Goal: Task Accomplishment & Management: Complete application form

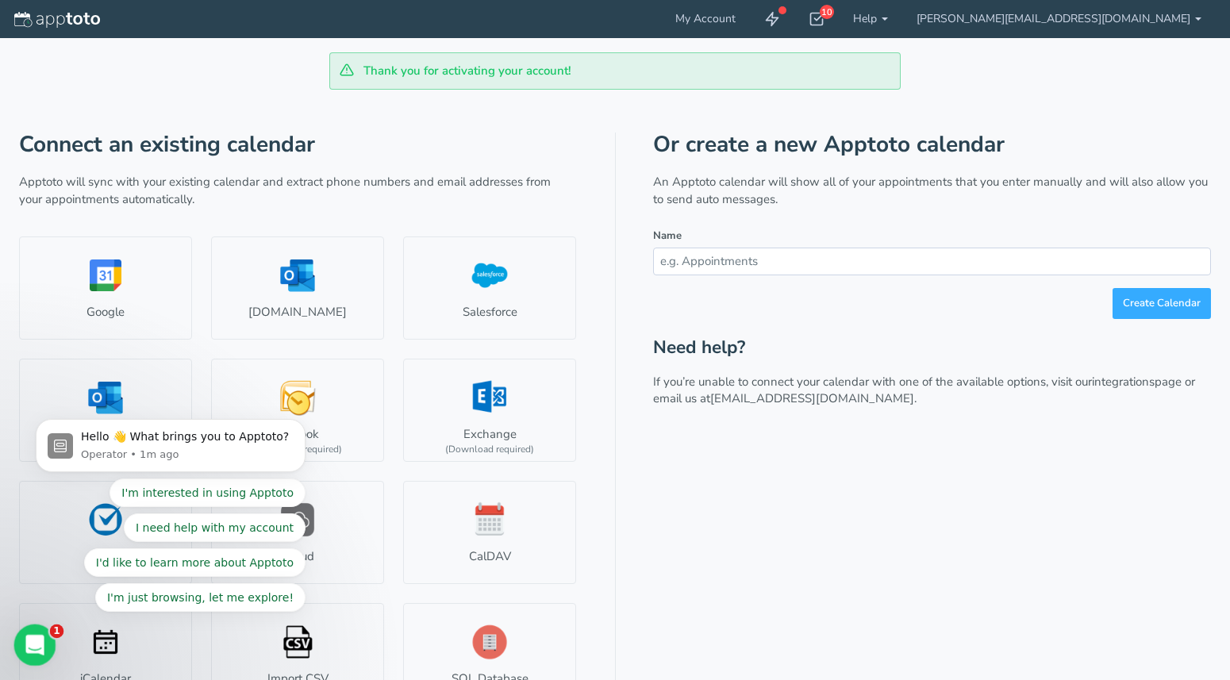
click at [35, 640] on icon "Open Intercom Messenger" at bounding box center [33, 643] width 26 height 26
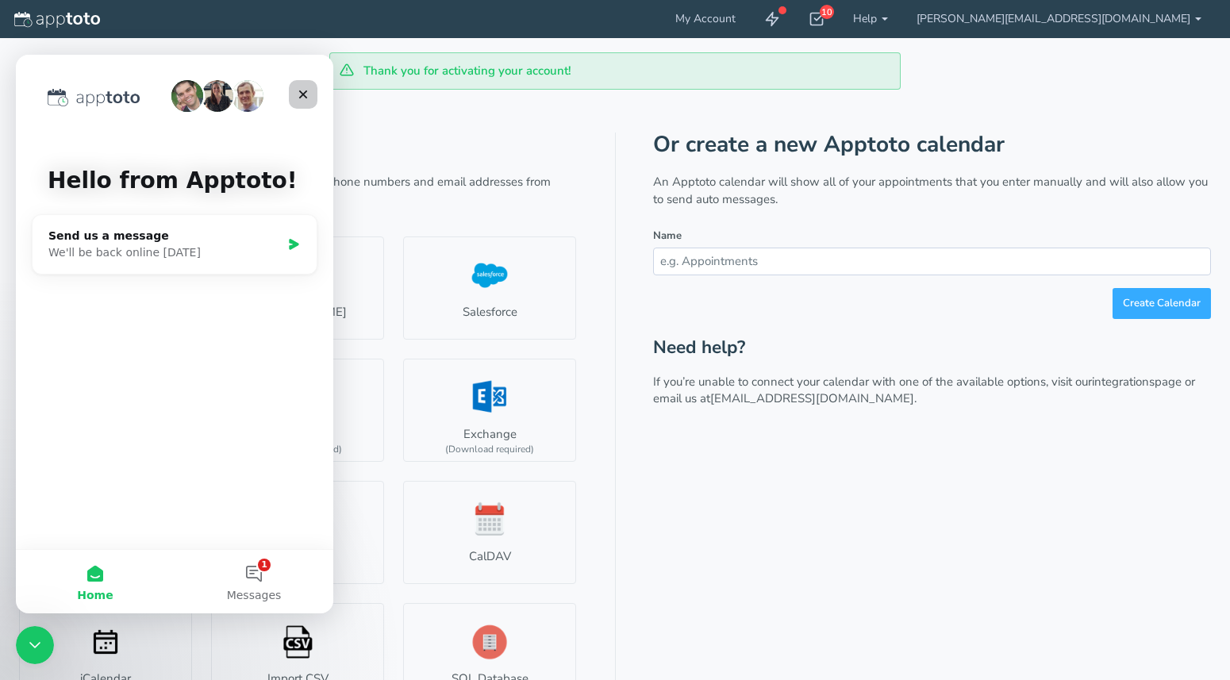
click at [297, 98] on icon "Close" at bounding box center [303, 94] width 13 height 13
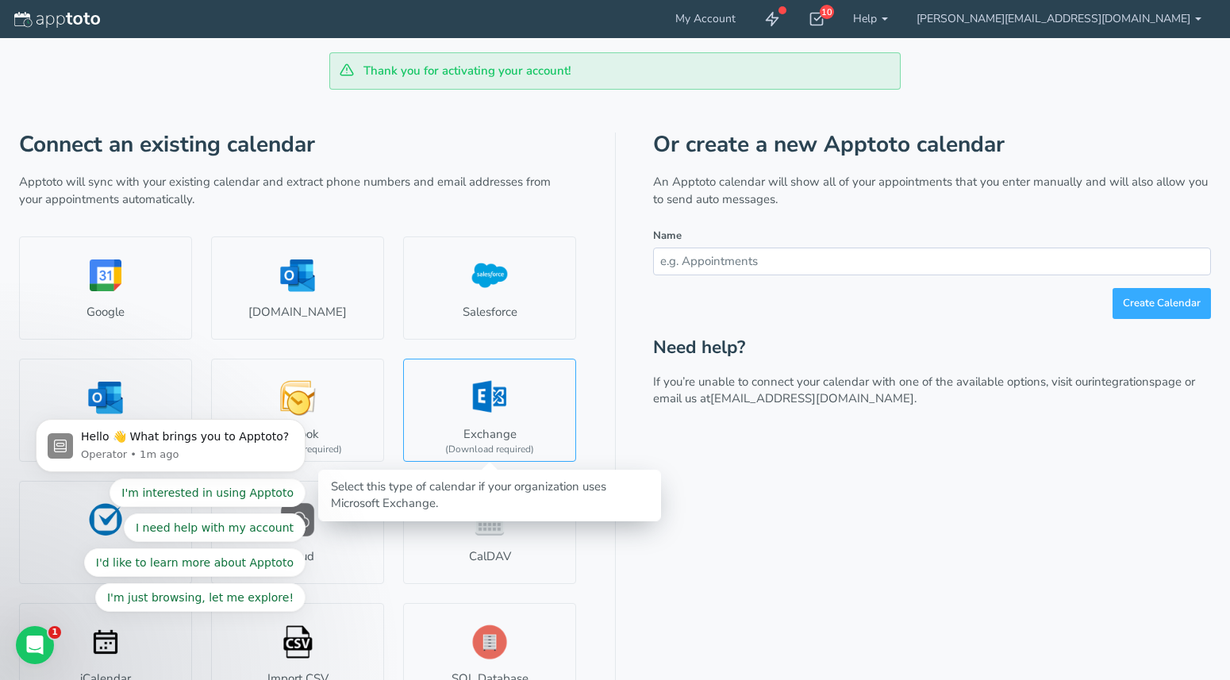
scroll to position [36, 0]
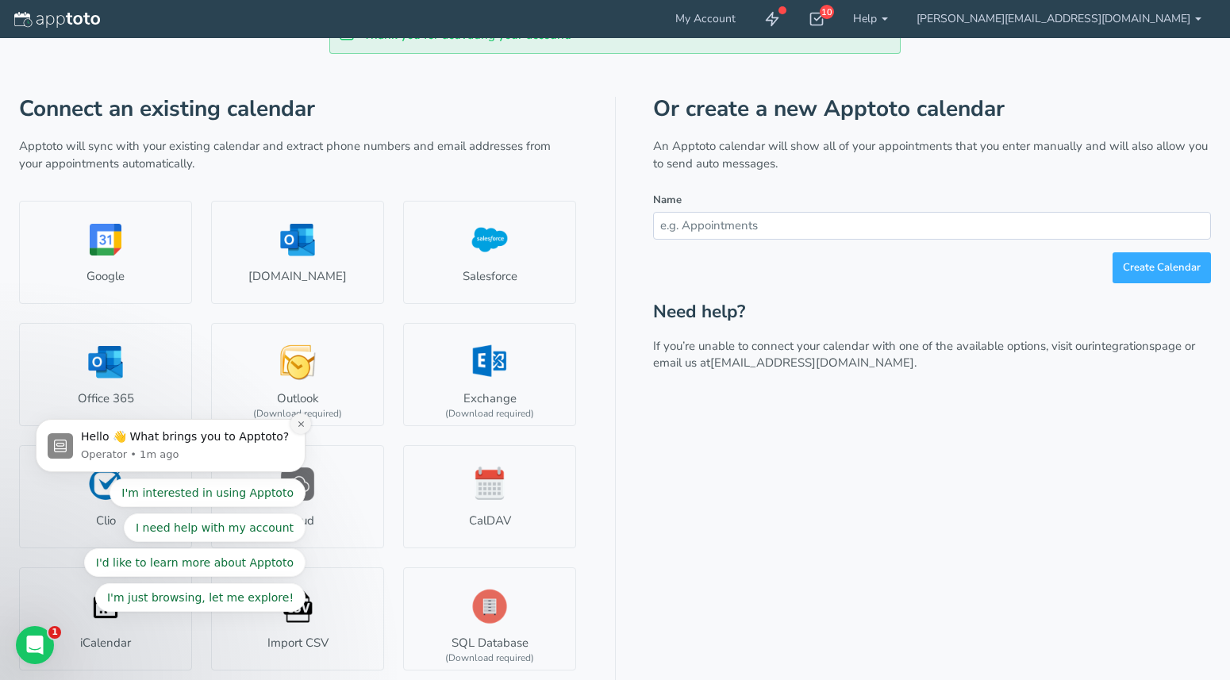
click at [302, 425] on icon "Dismiss notification" at bounding box center [301, 424] width 6 height 6
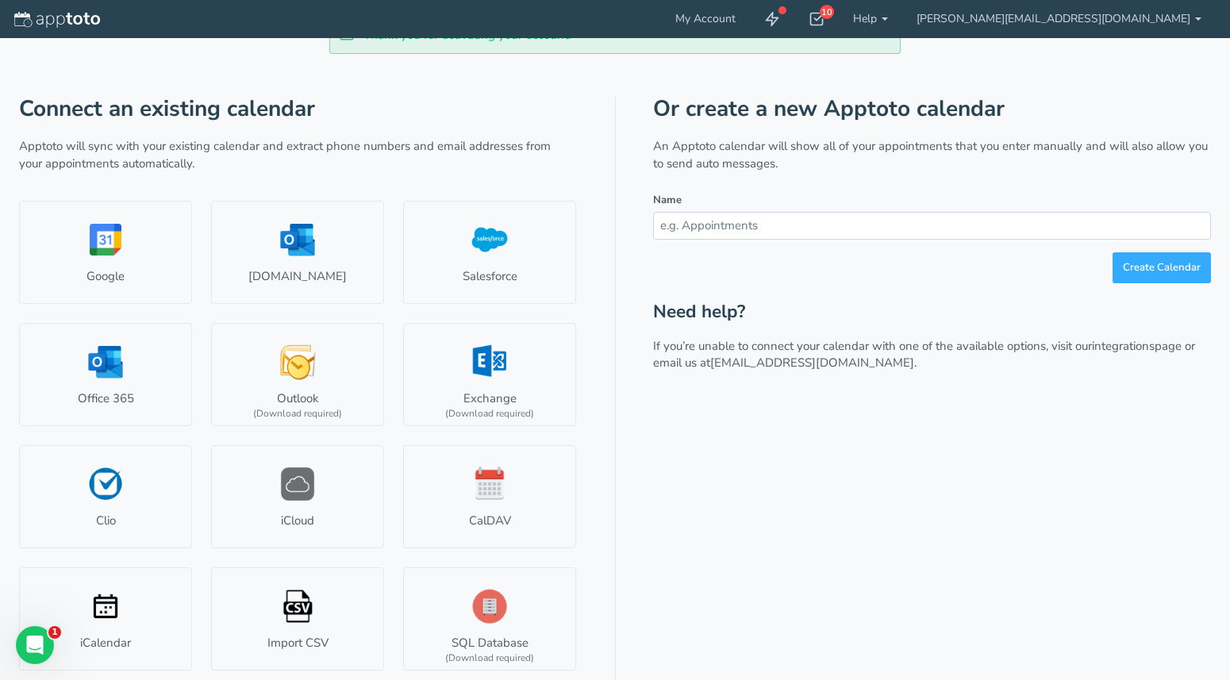
click at [818, 221] on input "text" at bounding box center [932, 226] width 558 height 28
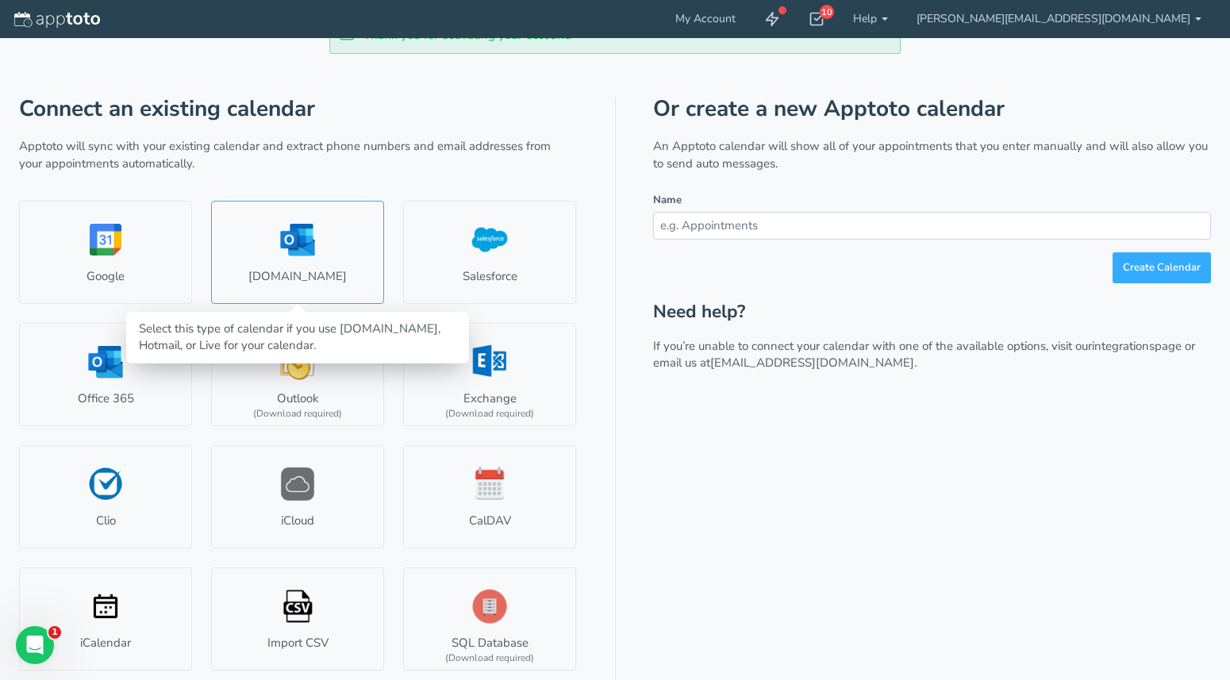
click at [294, 251] on link "Outlook.com" at bounding box center [297, 252] width 173 height 103
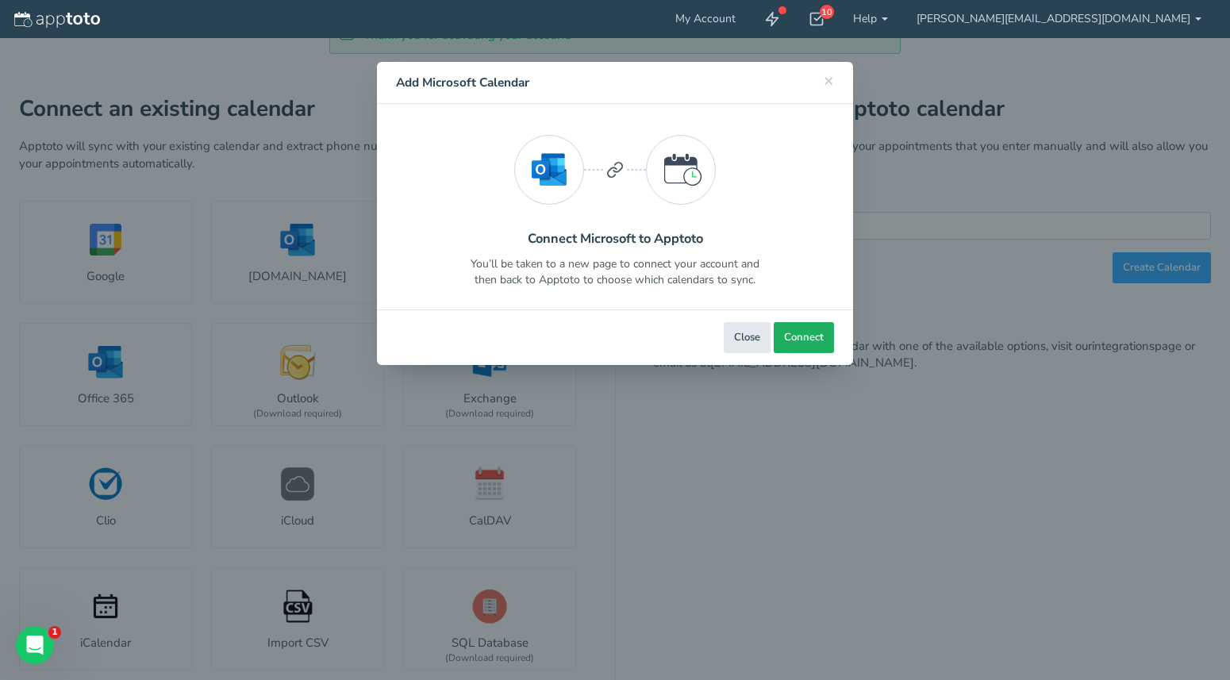
click at [814, 335] on span "Connect" at bounding box center [804, 337] width 40 height 15
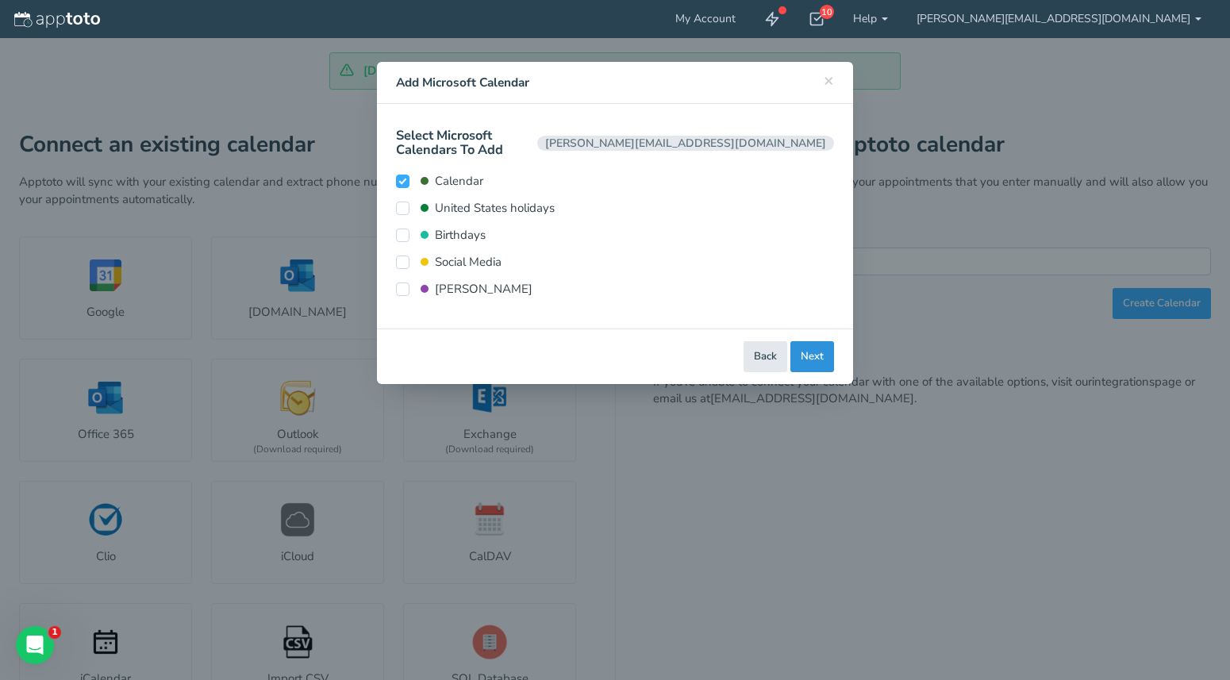
click at [821, 346] on button "Next" at bounding box center [812, 356] width 44 height 31
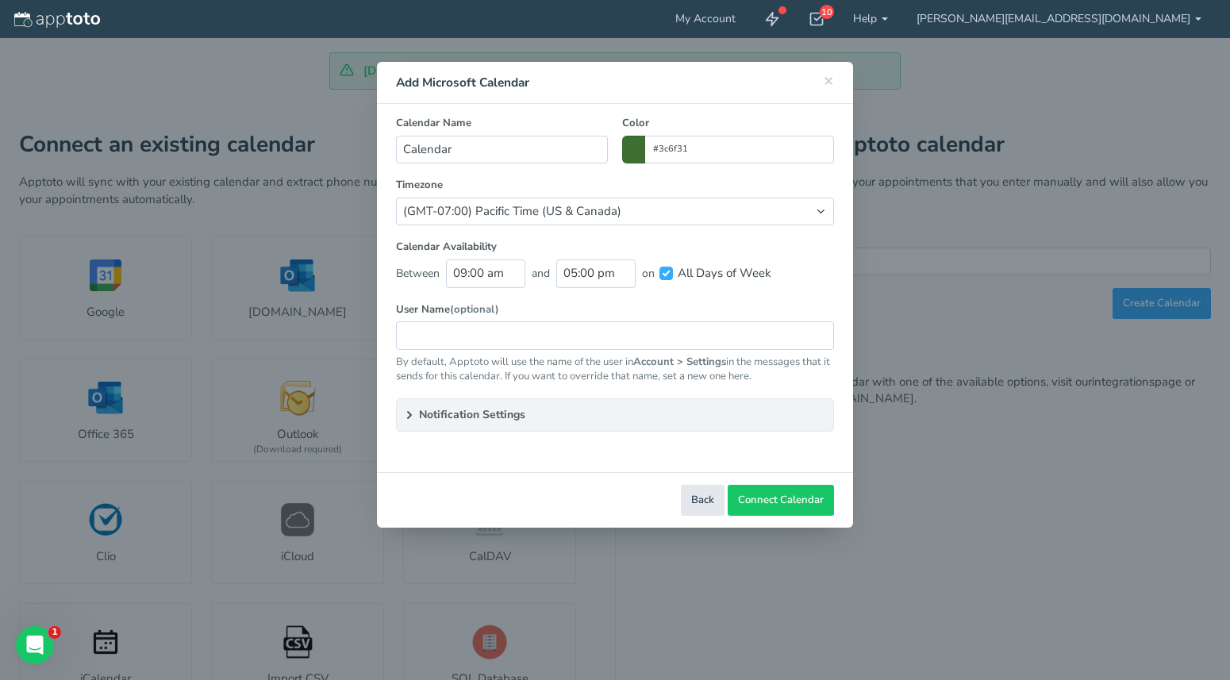
click at [632, 149] on span at bounding box center [633, 150] width 23 height 28
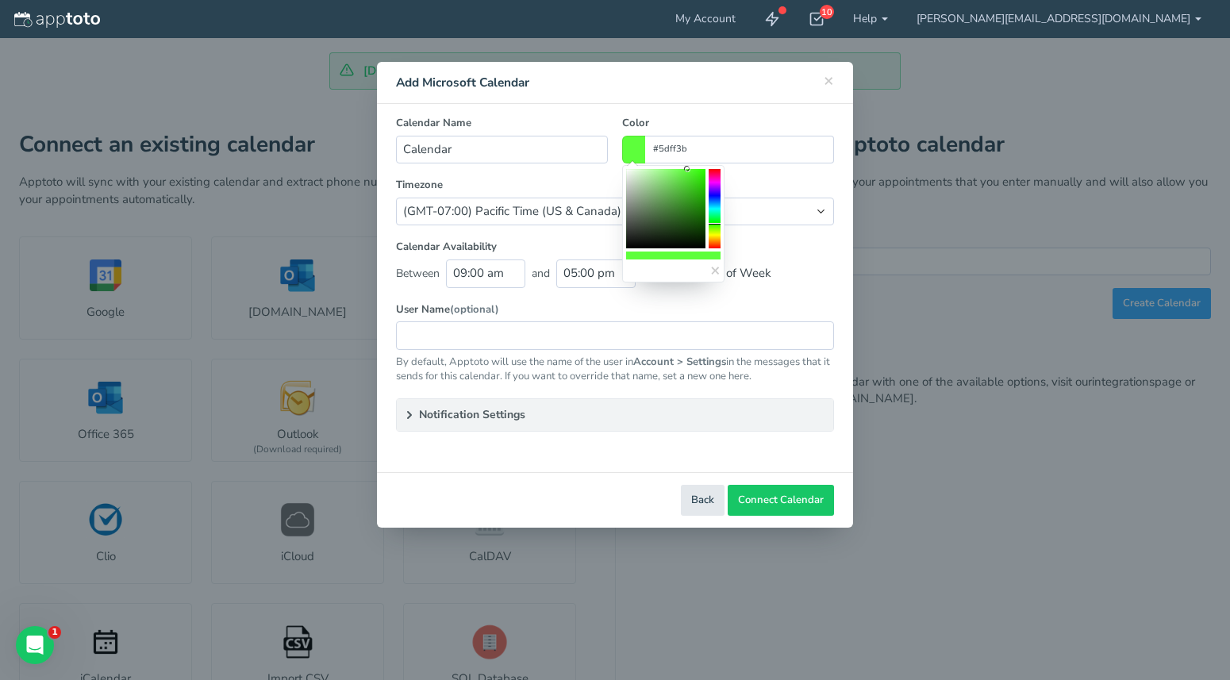
drag, startPoint x: 670, startPoint y: 215, endPoint x: 687, endPoint y: 167, distance: 51.2
click at [687, 167] on icon at bounding box center [687, 169] width 6 height 6
click at [716, 201] on colorpicker-hue at bounding box center [715, 208] width 12 height 79
type input "#8cbcff"
drag, startPoint x: 688, startPoint y: 168, endPoint x: 662, endPoint y: 165, distance: 26.4
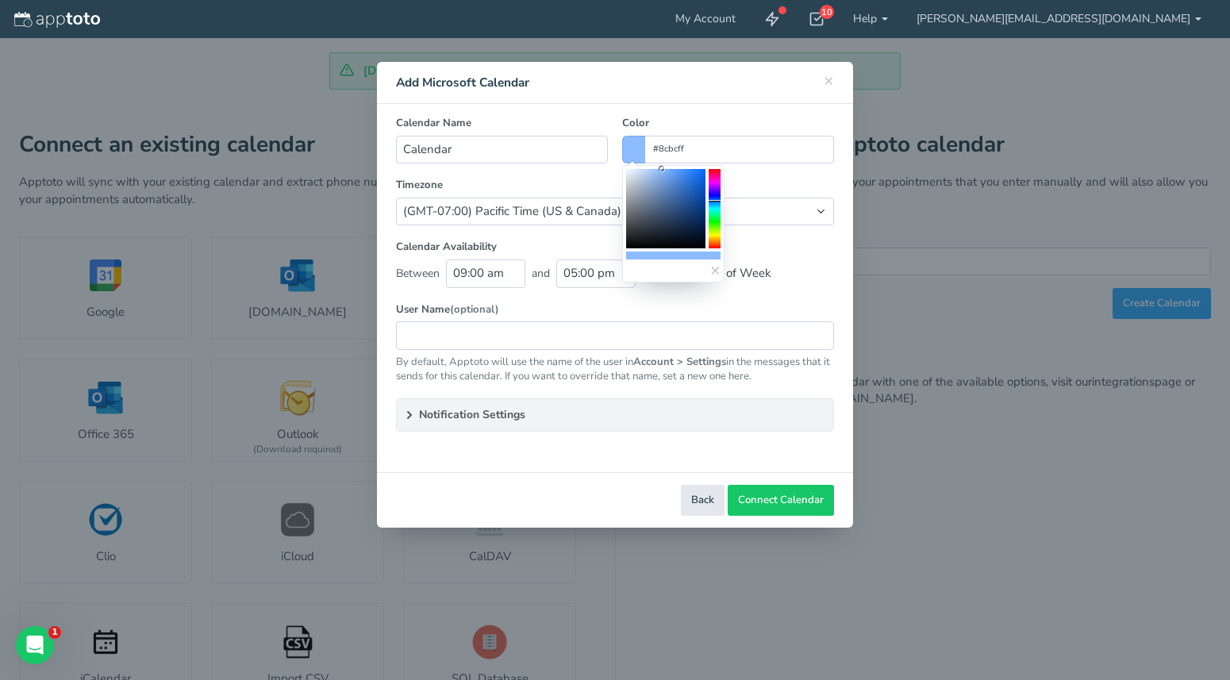
click at [662, 165] on div "×" at bounding box center [673, 223] width 102 height 117
click at [545, 240] on label "Calendar Availability" at bounding box center [615, 247] width 438 height 15
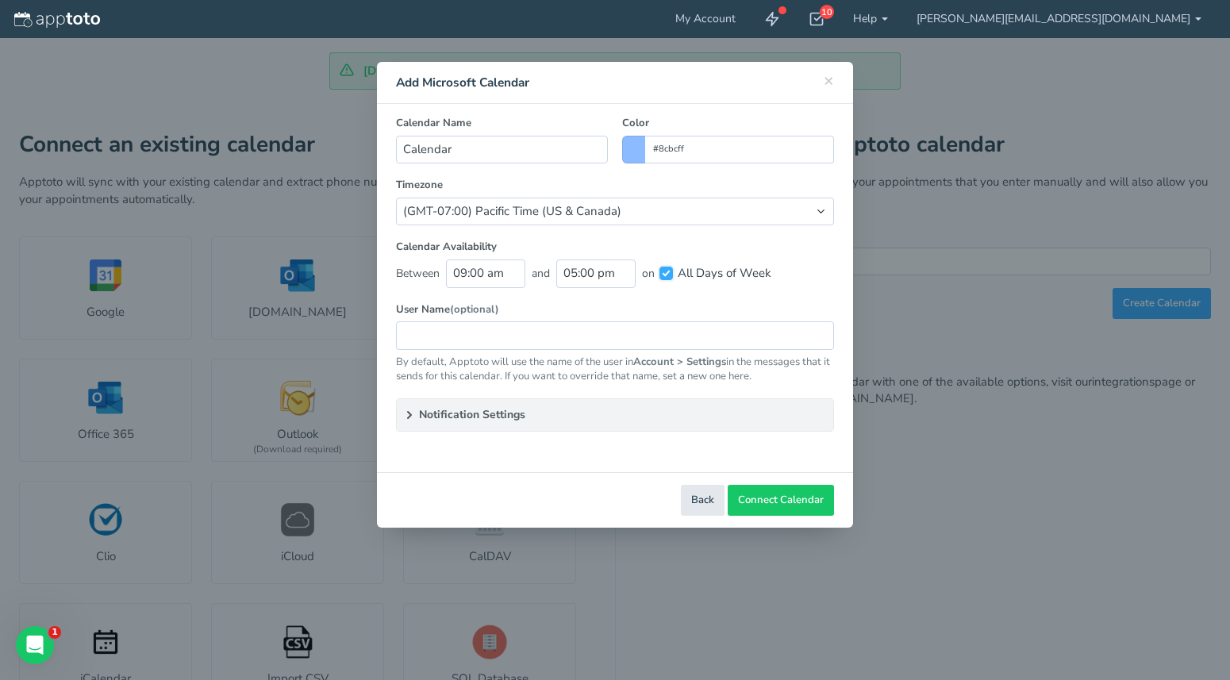
click at [670, 272] on input "All Days of Week" at bounding box center [665, 273] width 13 height 13
checkbox input "false"
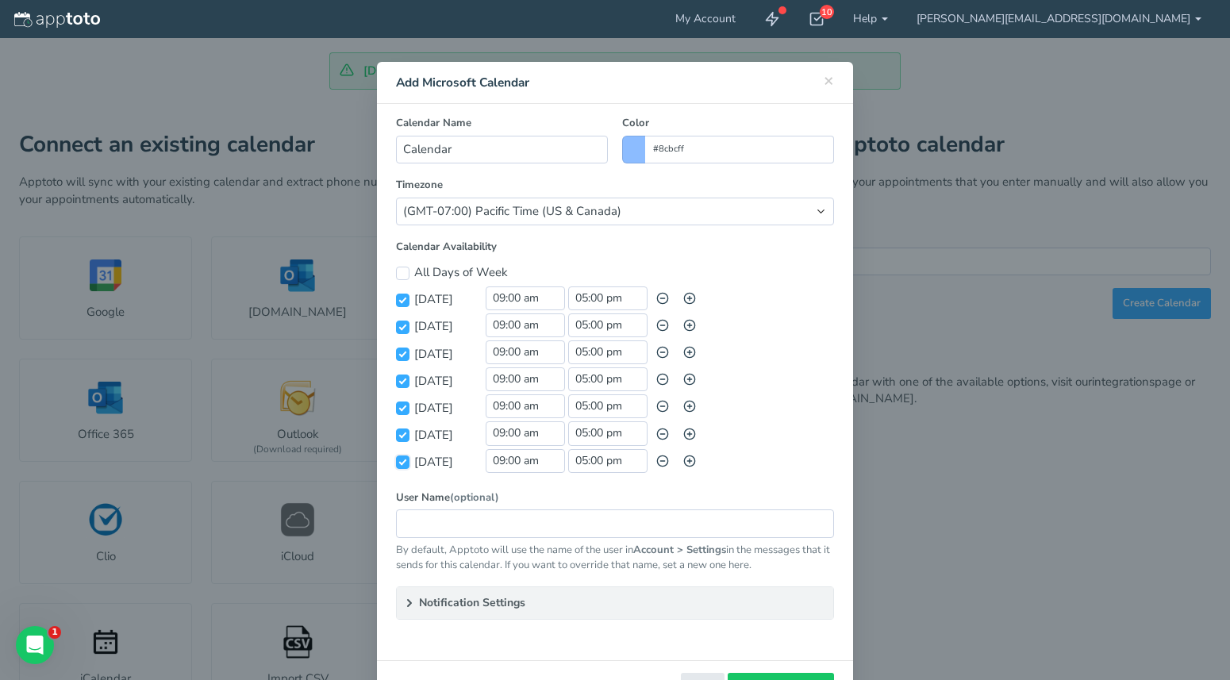
click at [405, 462] on input "[DATE]" at bounding box center [402, 461] width 13 height 13
checkbox input "false"
click at [400, 300] on input "[DATE]" at bounding box center [402, 300] width 13 height 13
checkbox input "false"
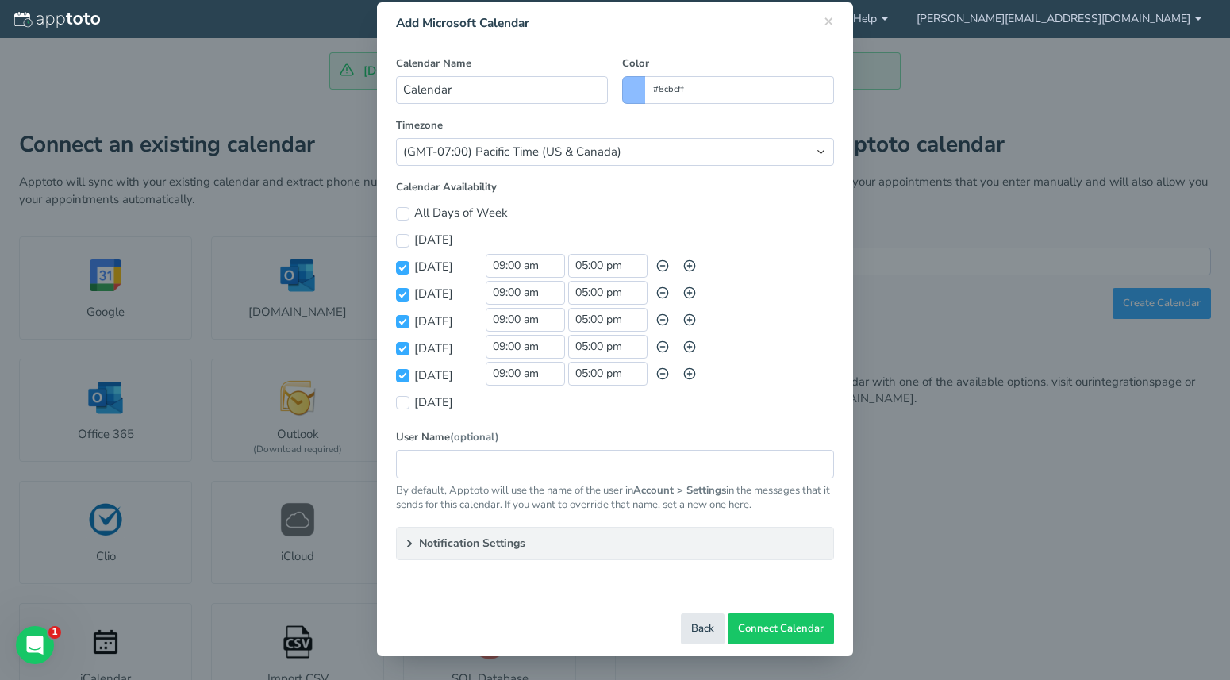
click at [410, 543] on use at bounding box center [409, 543] width 3 height 6
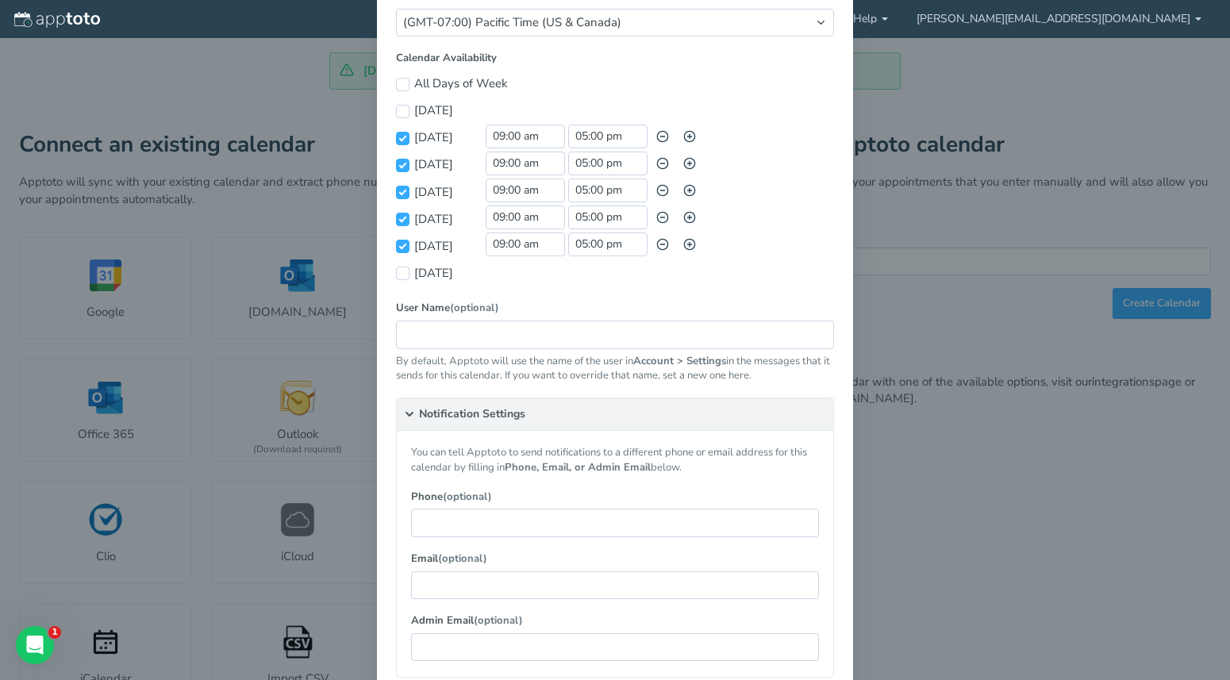
scroll to position [306, 0]
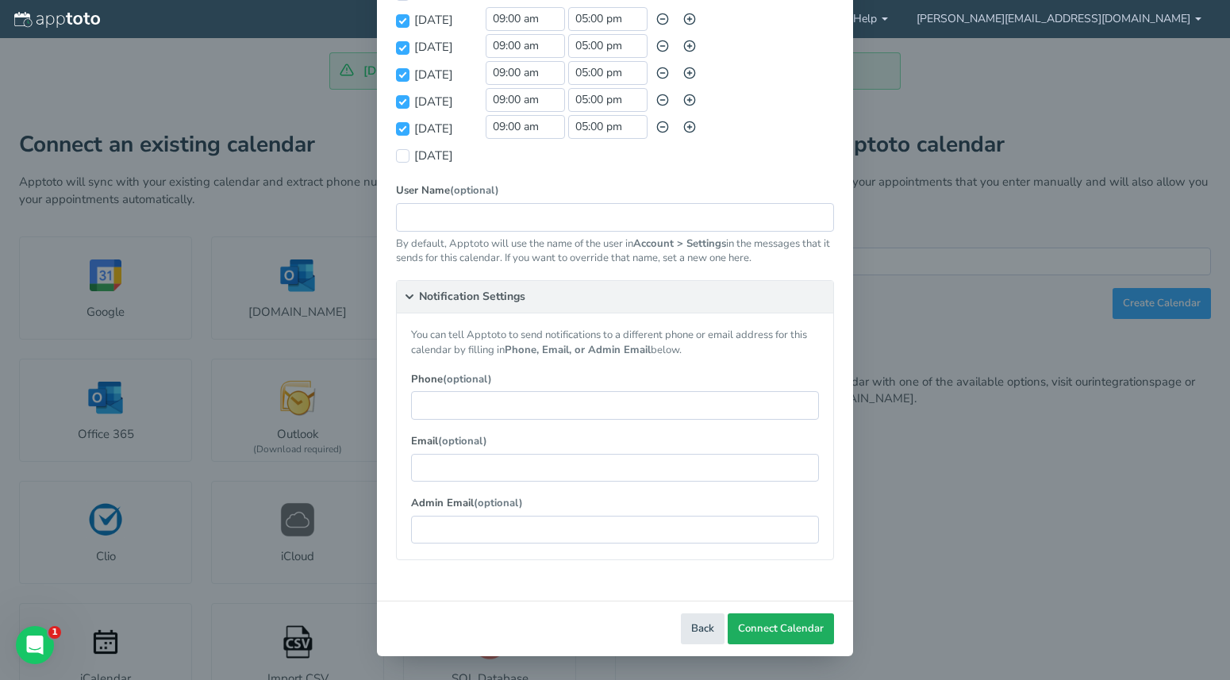
click at [780, 627] on span "Connect Calendar" at bounding box center [781, 628] width 86 height 15
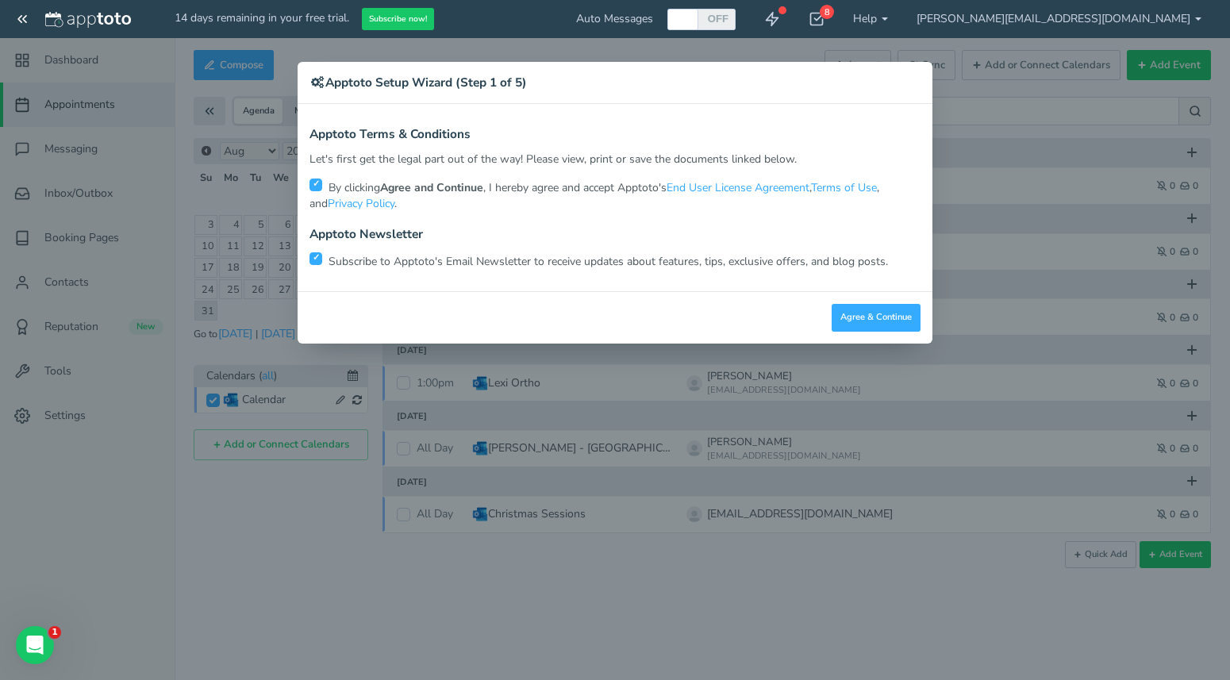
click at [309, 259] on input "checkbox" at bounding box center [315, 258] width 13 height 13
checkbox input "false"
click at [878, 319] on button "Agree & Continue" at bounding box center [876, 318] width 89 height 28
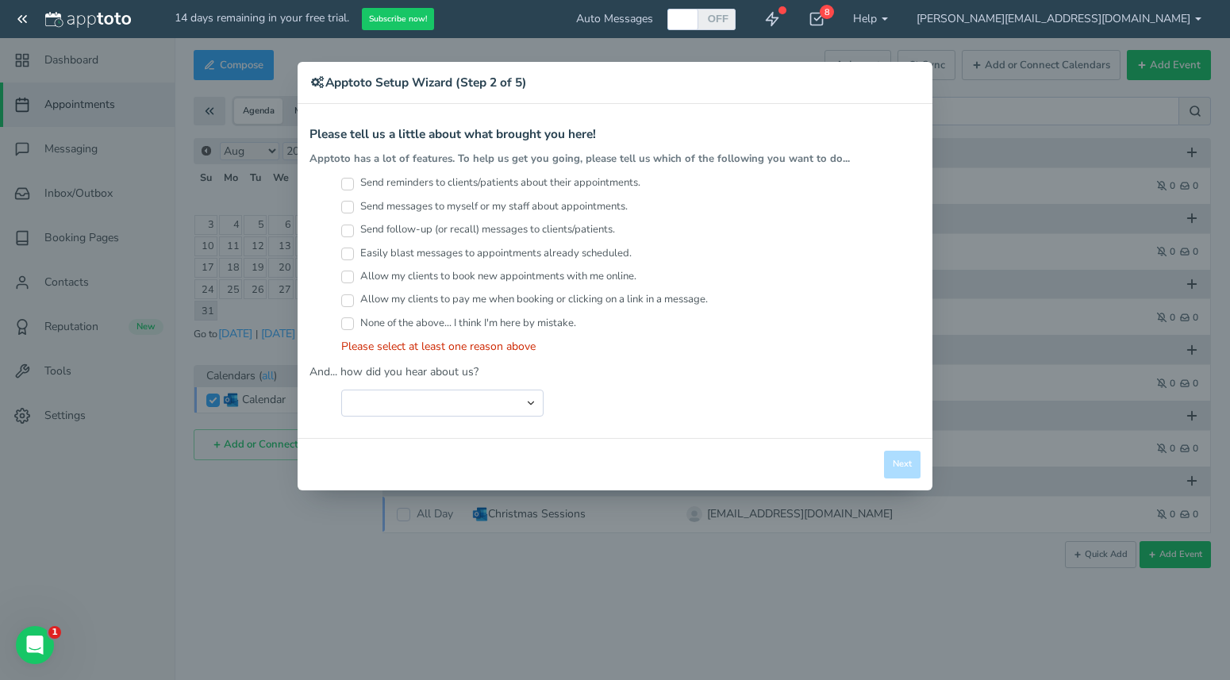
click at [347, 181] on input "Send reminders to clients/patients about their appointments." at bounding box center [347, 184] width 13 height 13
checkbox input "true"
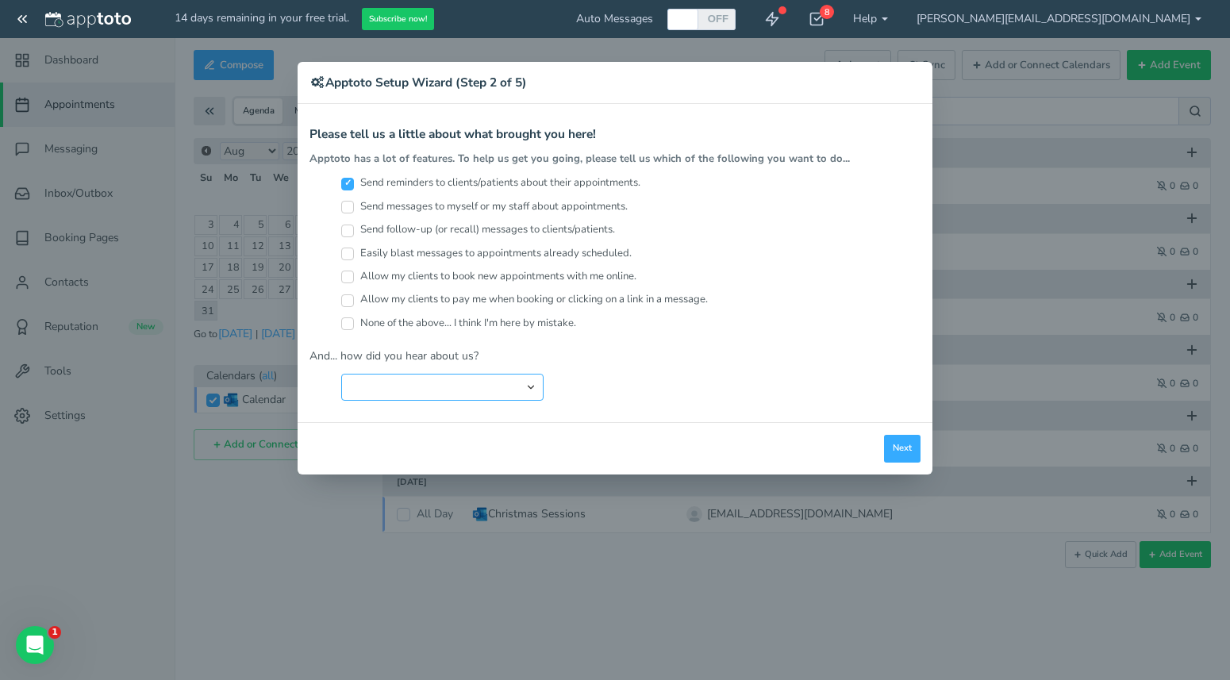
click at [528, 389] on select "Search Engine (Google, Yahoo, Bing, etc.) Search Engine Advertisement Blog Post…" at bounding box center [442, 387] width 202 height 27
select select "string:Search Engine (Google, Yahoo, Bing, etc.)"
click at [341, 374] on select "Search Engine (Google, Yahoo, Bing, etc.) Search Engine Advertisement Blog Post…" at bounding box center [442, 387] width 202 height 27
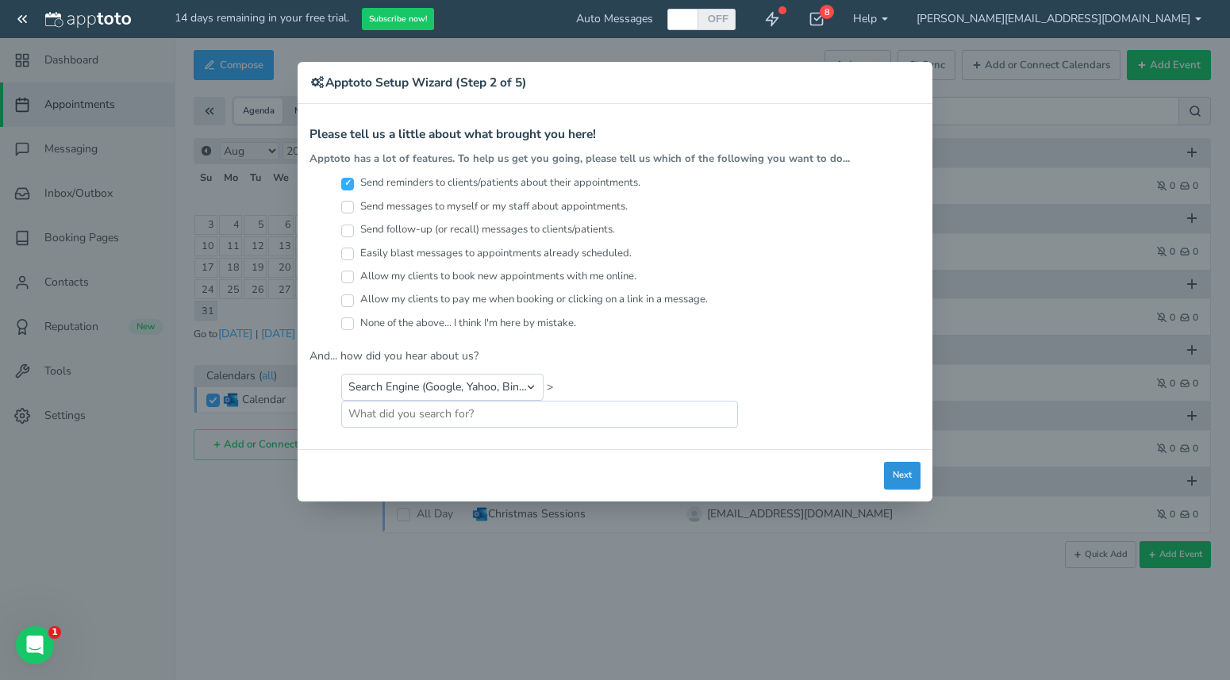
click at [901, 464] on button "Next" at bounding box center [902, 476] width 37 height 28
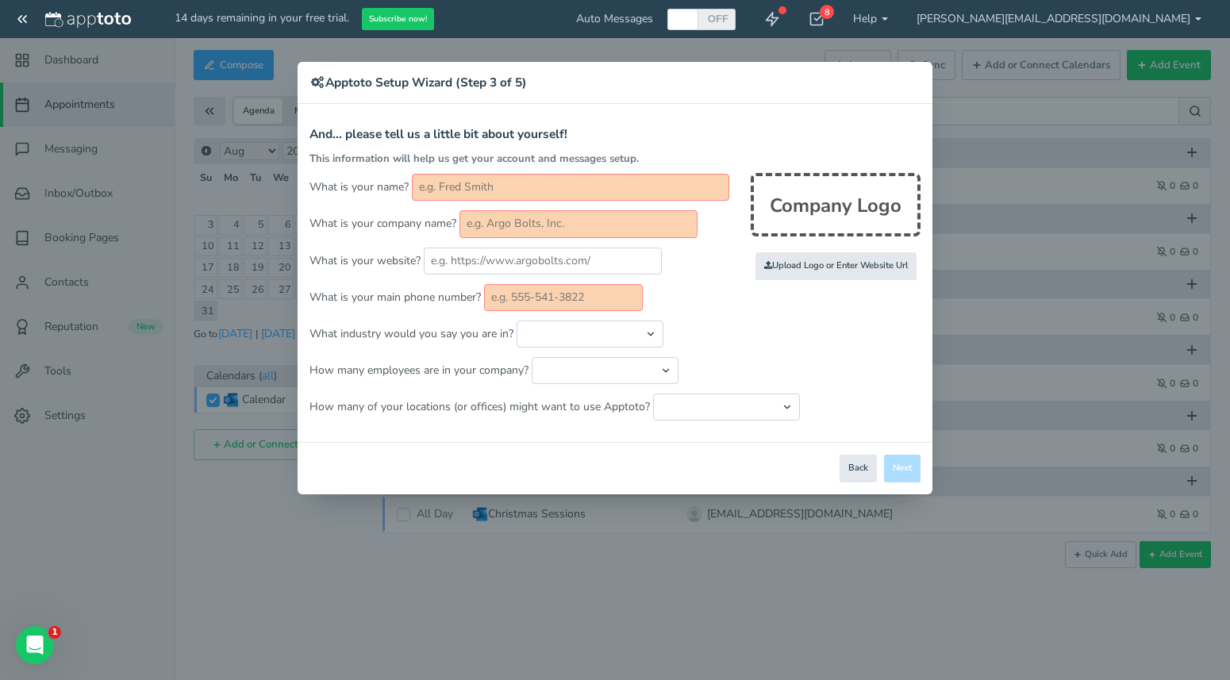
click at [482, 183] on input "text" at bounding box center [570, 187] width 317 height 27
type input "[PERSON_NAME]"
click at [521, 225] on input "text" at bounding box center [578, 223] width 238 height 27
type input "a"
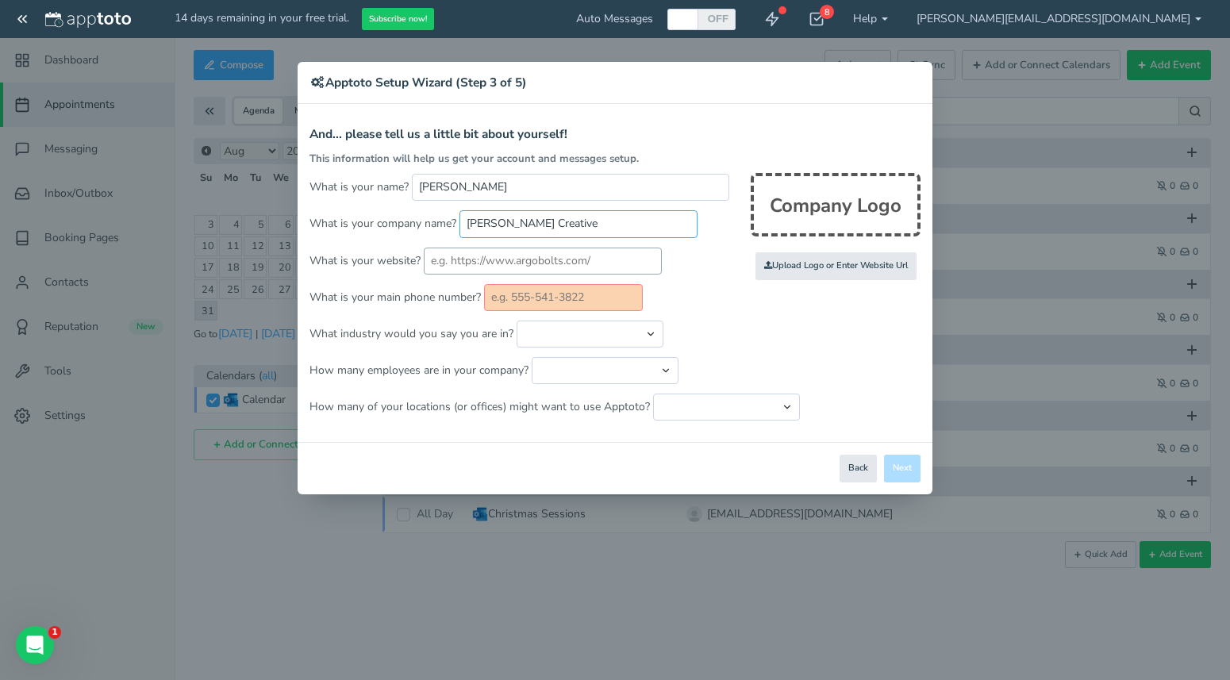
type input "[PERSON_NAME] Creative"
click at [479, 259] on input "text" at bounding box center [543, 261] width 238 height 27
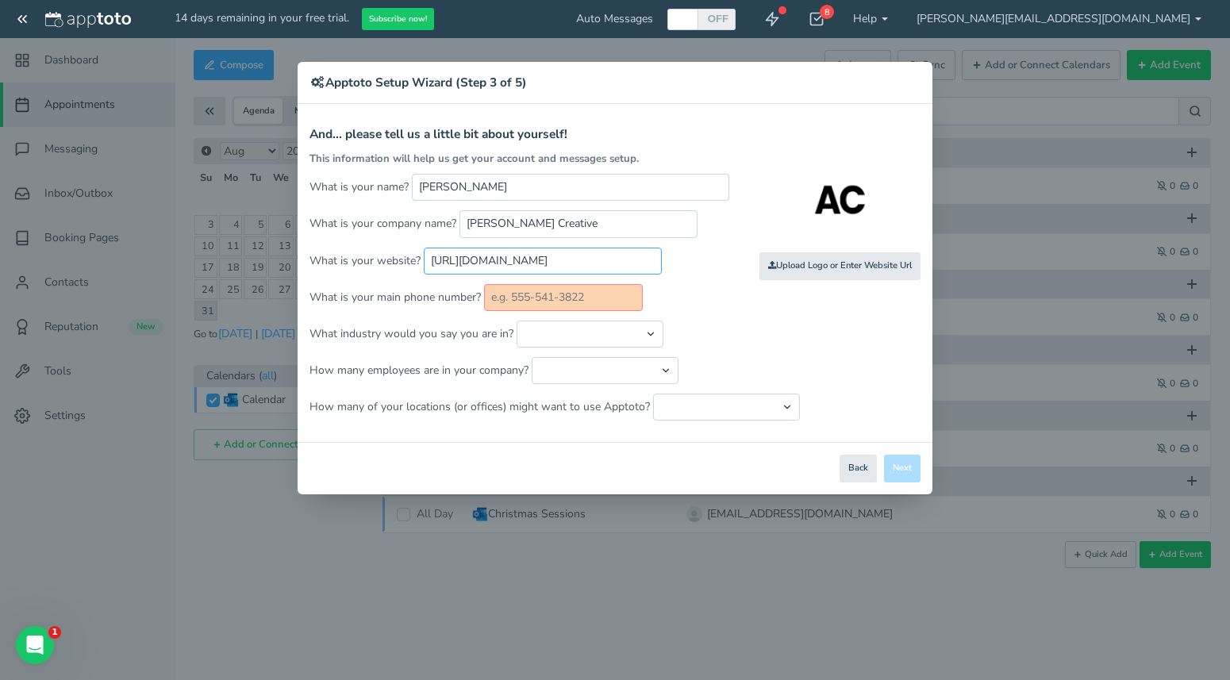
type input "[URL][DOMAIN_NAME]"
click at [514, 297] on input "text" at bounding box center [563, 297] width 159 height 27
type input "[PHONE_NUMBER]"
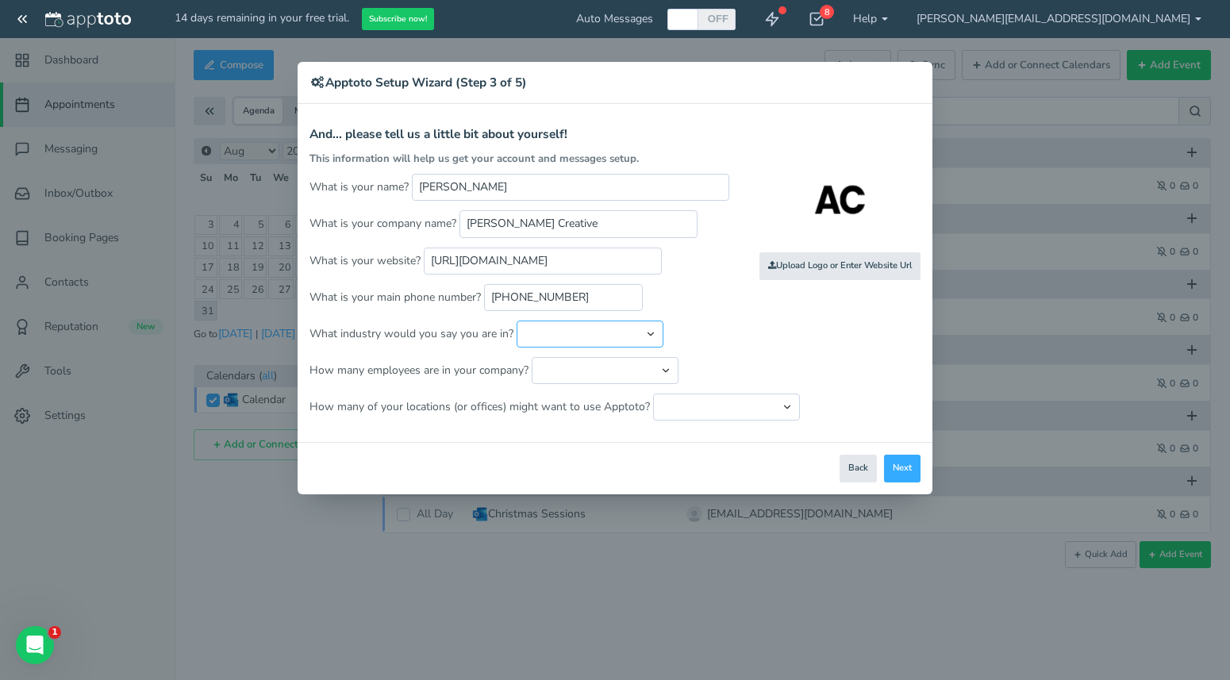
click at [598, 328] on select "Automotive Cleaning Services Consulting Education - Classroom Education - Admis…" at bounding box center [590, 334] width 147 height 27
select select "string:Software & IT"
click at [517, 321] on select "Automotive Cleaning Services Consulting Education - Classroom Education - Admis…" at bounding box center [590, 334] width 147 height 27
click at [570, 368] on select "Just me 1 to 5 6 to 10 11 to 25 26 to 50 51 to 100 101 to 500 501 to 1000 More …" at bounding box center [605, 370] width 147 height 27
select select "string:1..5"
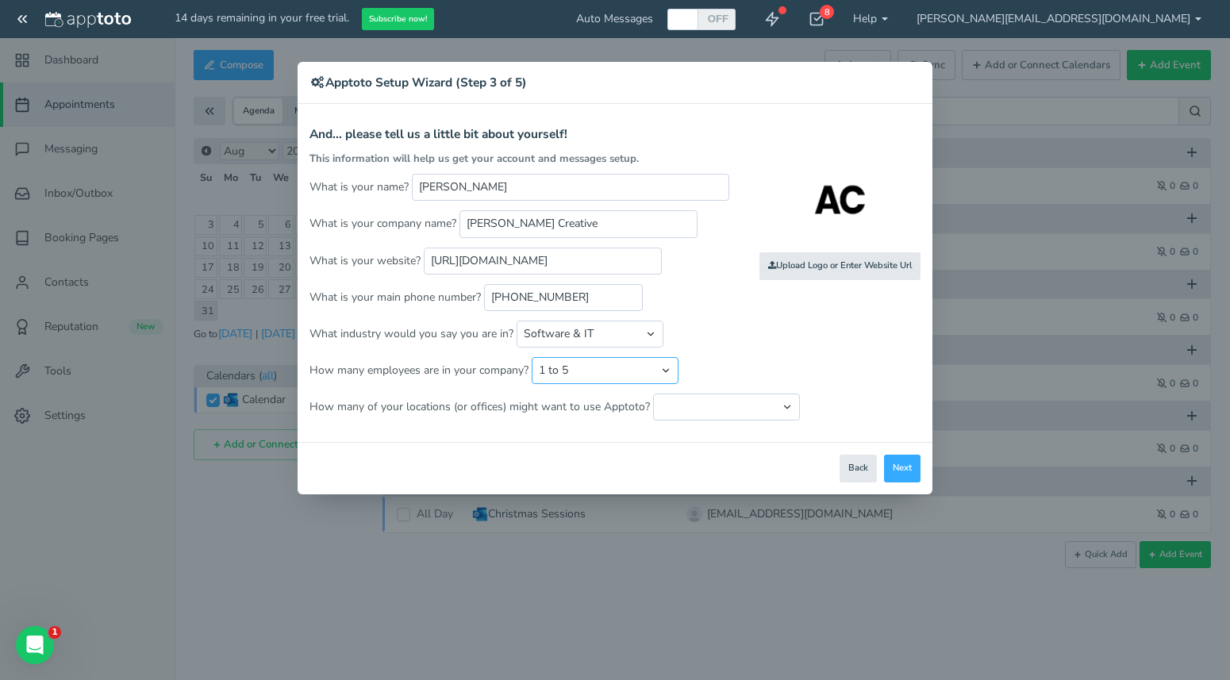
click at [532, 357] on select "Just me 1 to 5 6 to 10 11 to 25 26 to 50 51 to 100 101 to 500 501 to 1000 More …" at bounding box center [605, 370] width 147 height 27
click at [686, 407] on select "Just one location 2 3 4 5 6 to 10 11 to 25 26 to 50 More than 50" at bounding box center [726, 407] width 147 height 27
select select "string:1"
click at [653, 394] on select "Just one location 2 3 4 5 6 to 10 11 to 25 26 to 50 More than 50" at bounding box center [726, 407] width 147 height 27
click at [902, 474] on button "Next" at bounding box center [902, 469] width 37 height 28
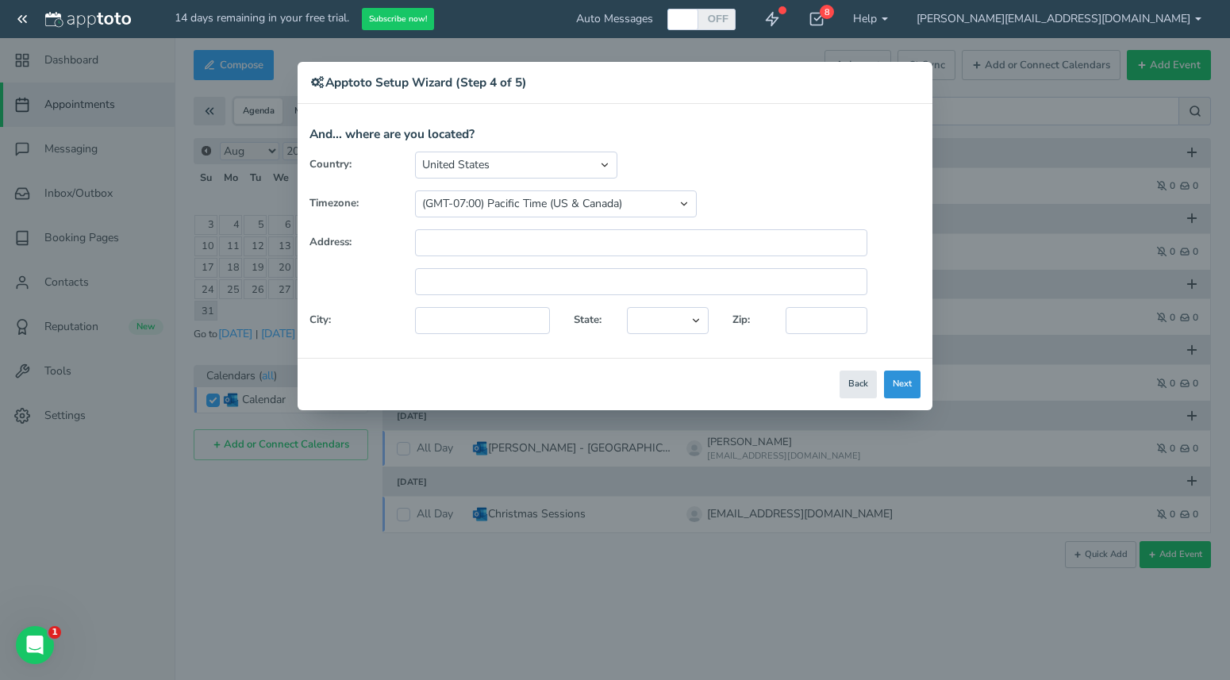
click at [910, 386] on button "Next" at bounding box center [902, 385] width 37 height 28
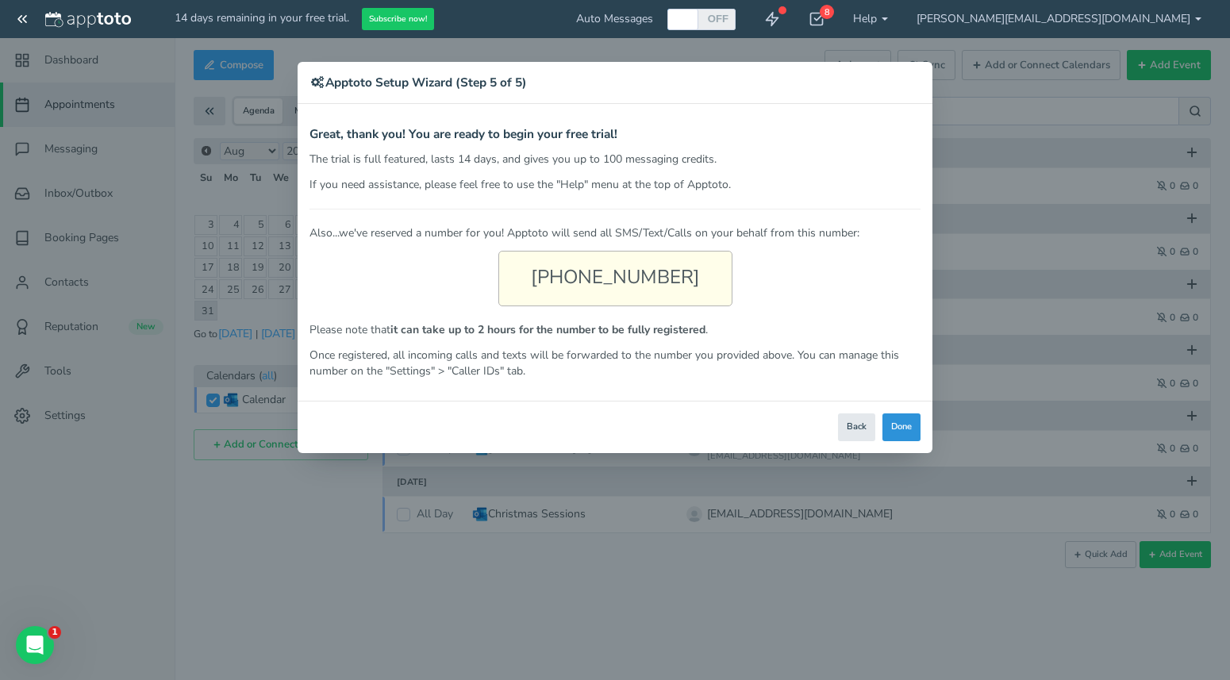
click at [908, 426] on button "Done" at bounding box center [901, 427] width 38 height 28
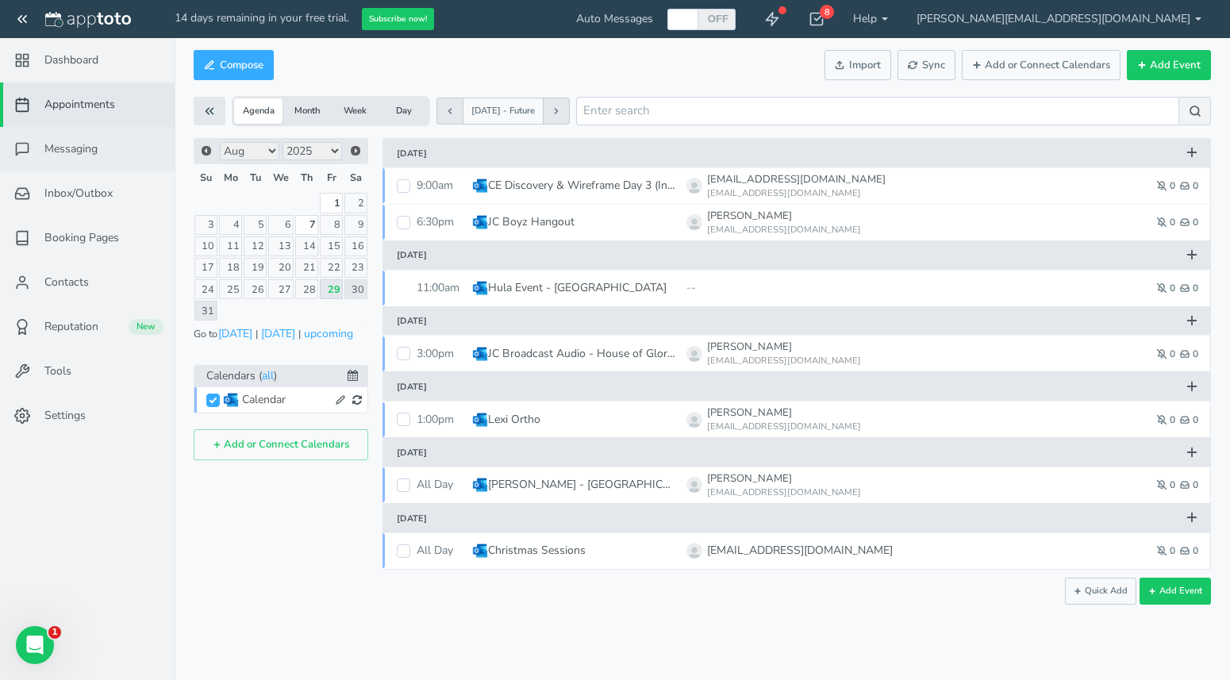
click at [74, 150] on span "Messaging" at bounding box center [70, 149] width 53 height 16
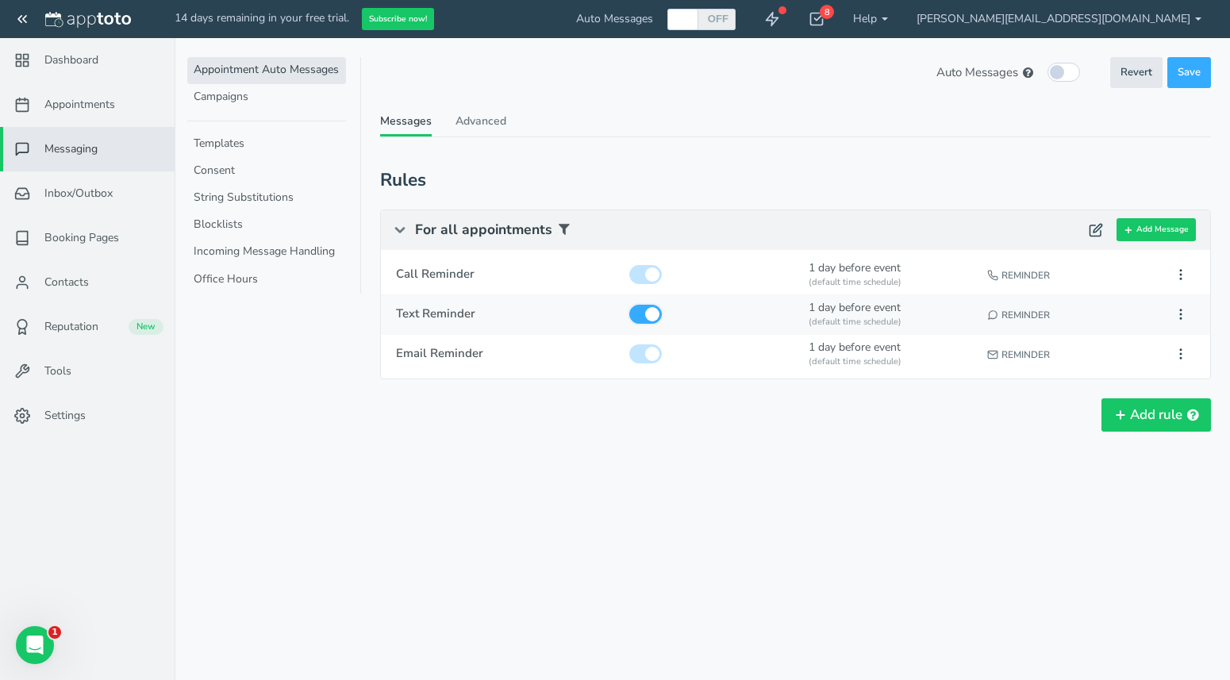
click at [650, 313] on input "checkbox" at bounding box center [645, 314] width 33 height 19
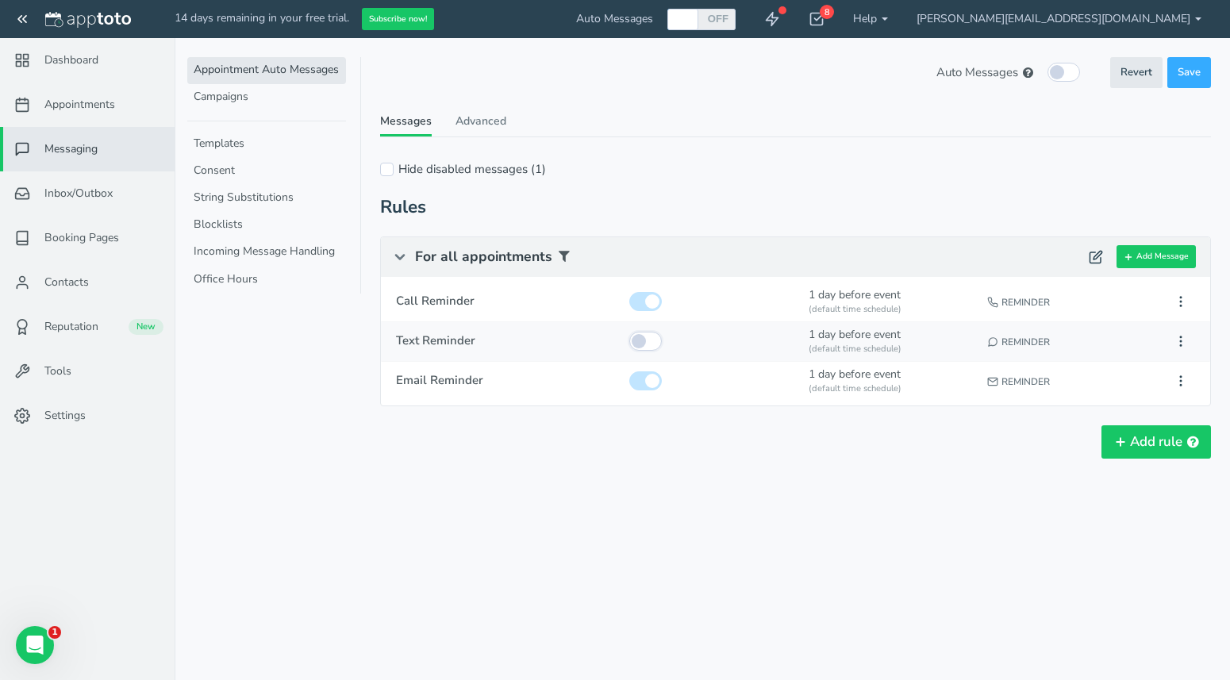
click at [640, 333] on input "checkbox" at bounding box center [645, 341] width 33 height 19
checkbox input "true"
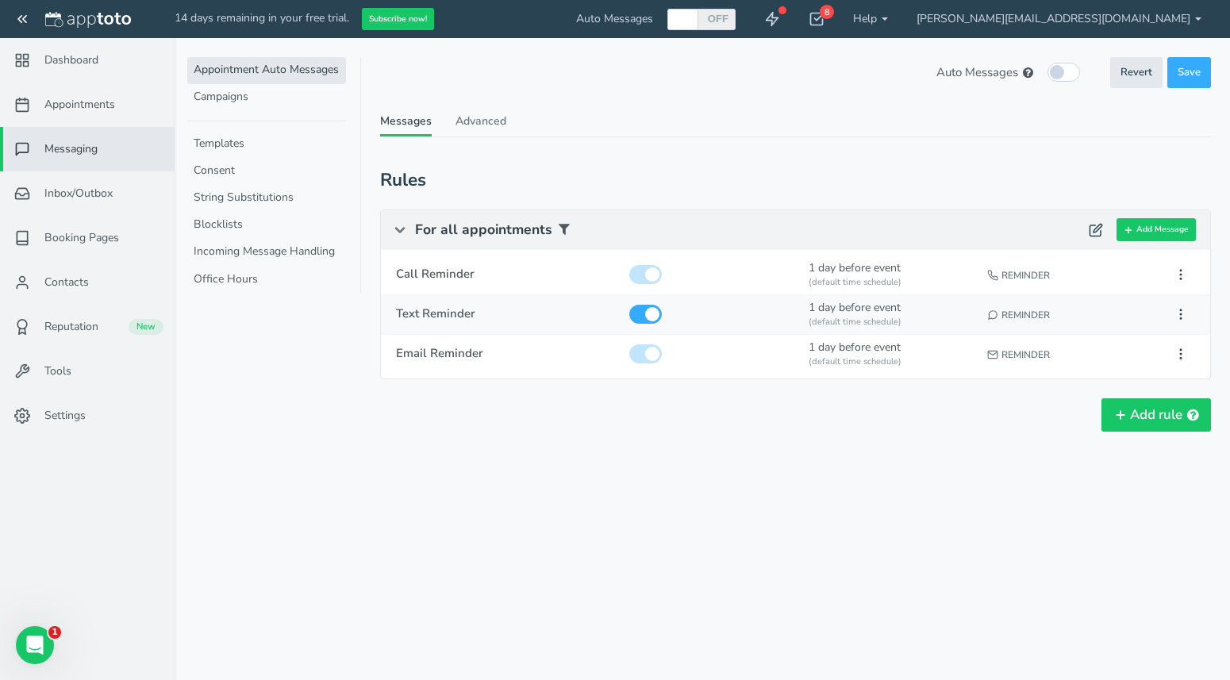
click at [848, 313] on div "1 day before event (default time schedule)" at bounding box center [891, 314] width 175 height 38
type input "Text Reminder"
checkbox input "true"
select select "number:1"
select select "string:default"
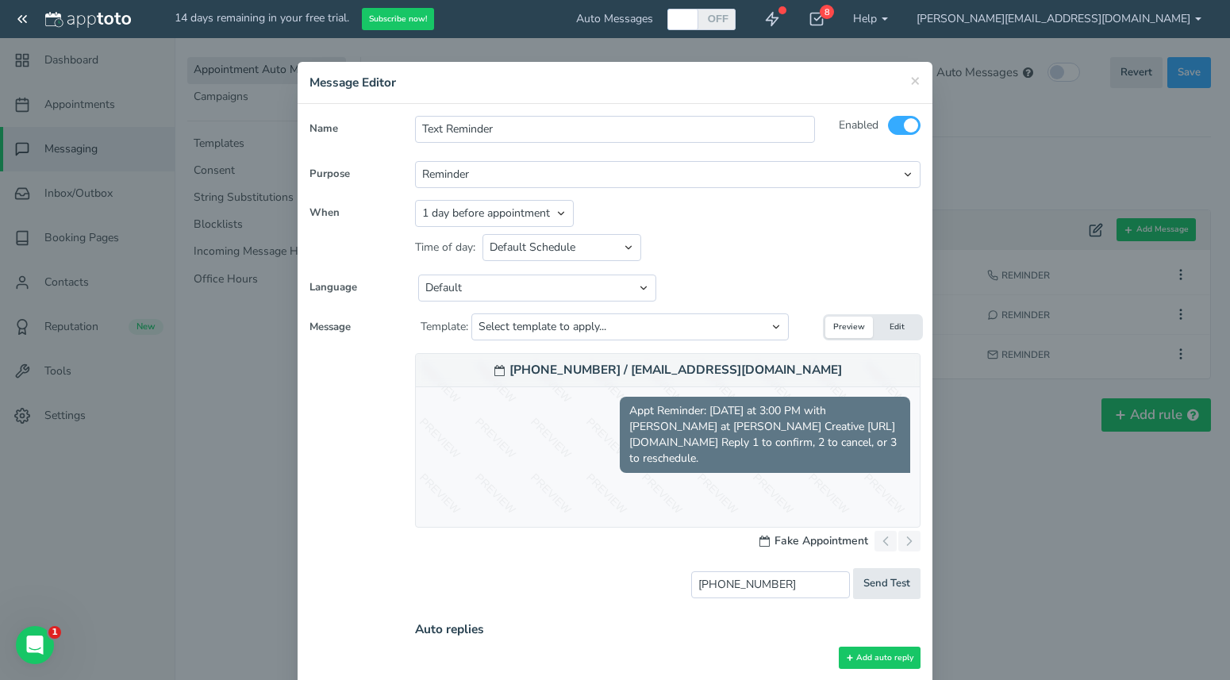
scroll to position [8, 0]
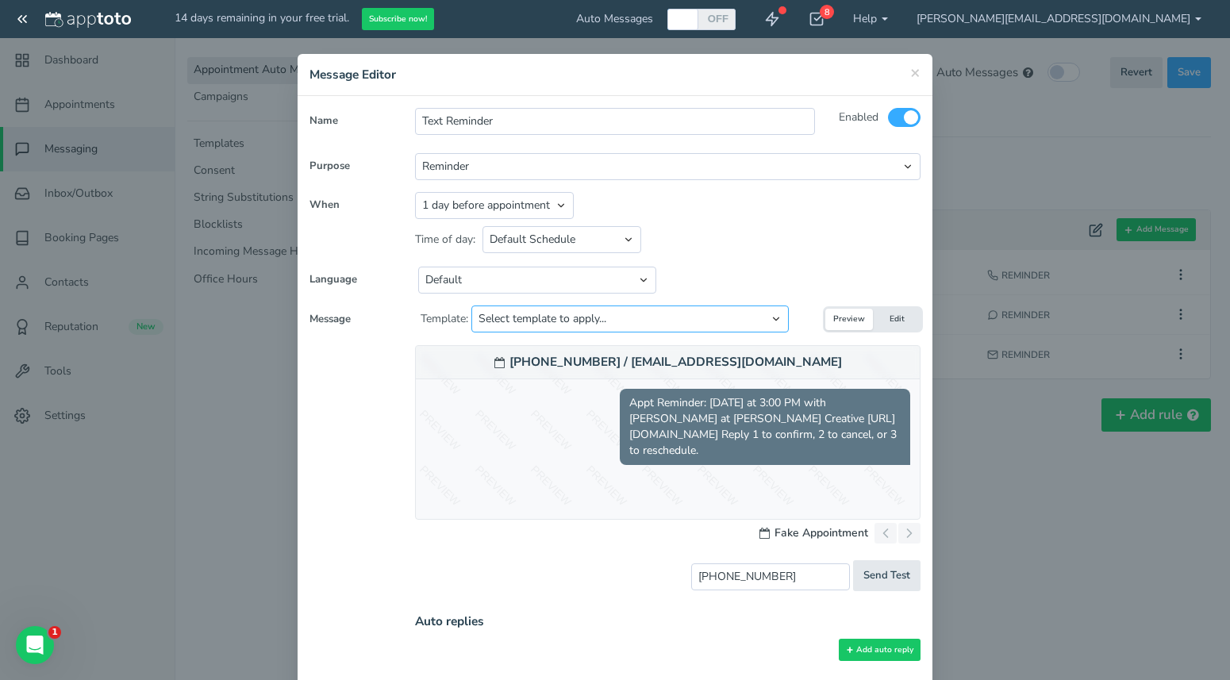
click at [699, 317] on select "Select template to apply... Default Reminder Default Reminder (just company nam…" at bounding box center [629, 318] width 317 height 27
click at [544, 205] on select "Appointment start time Day of appointment 1 day before appointment 2 days befor…" at bounding box center [494, 205] width 159 height 27
select select "string:-30"
click at [415, 192] on select "Appointment start time Day of appointment 1 day before appointment 2 days befor…" at bounding box center [494, 205] width 159 height 27
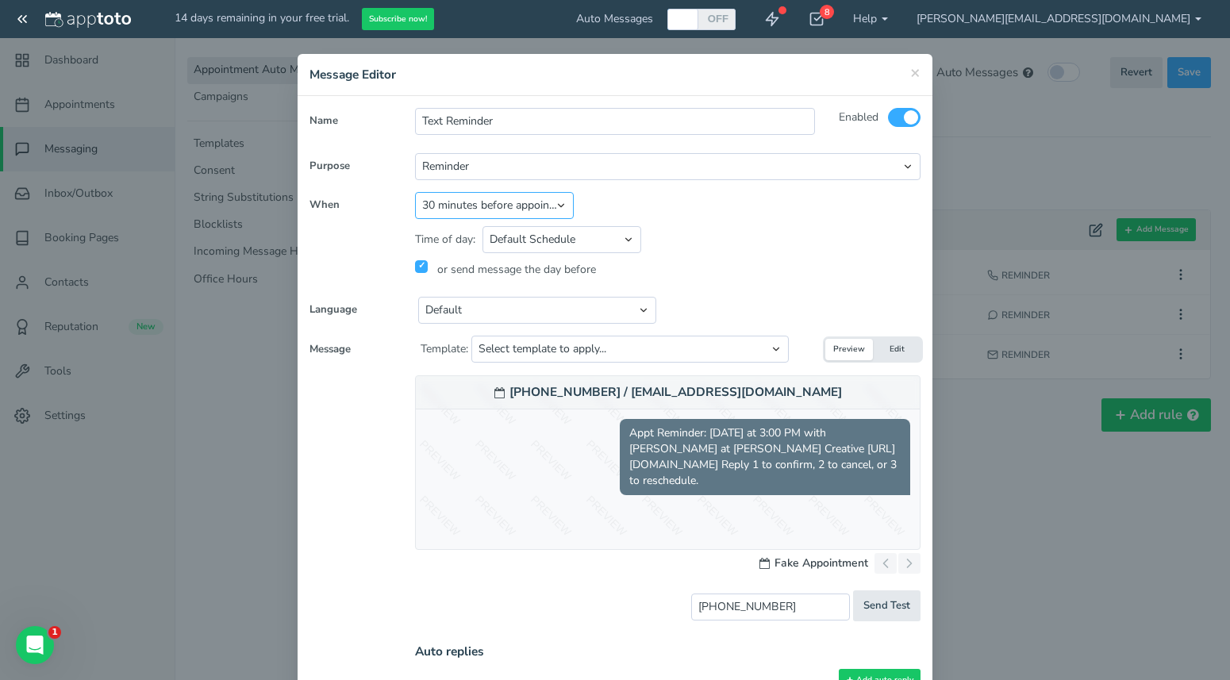
scroll to position [29, 0]
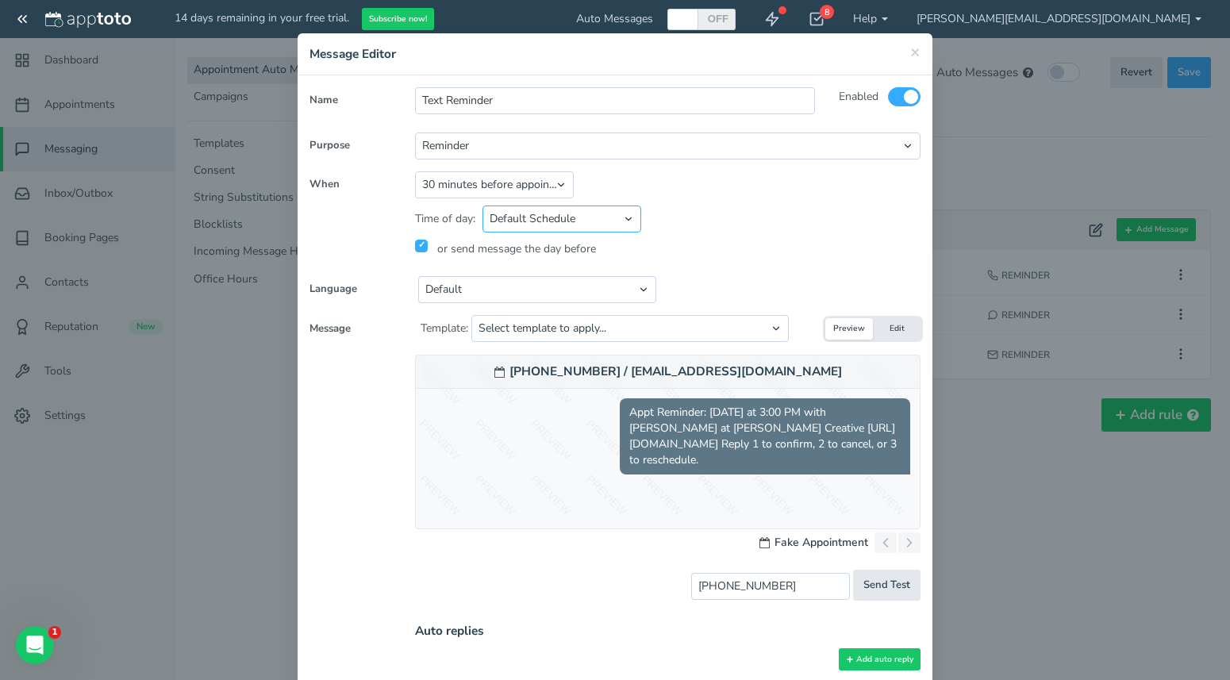
click at [625, 221] on select "Default Schedule Custom Schedule Any" at bounding box center [561, 219] width 159 height 27
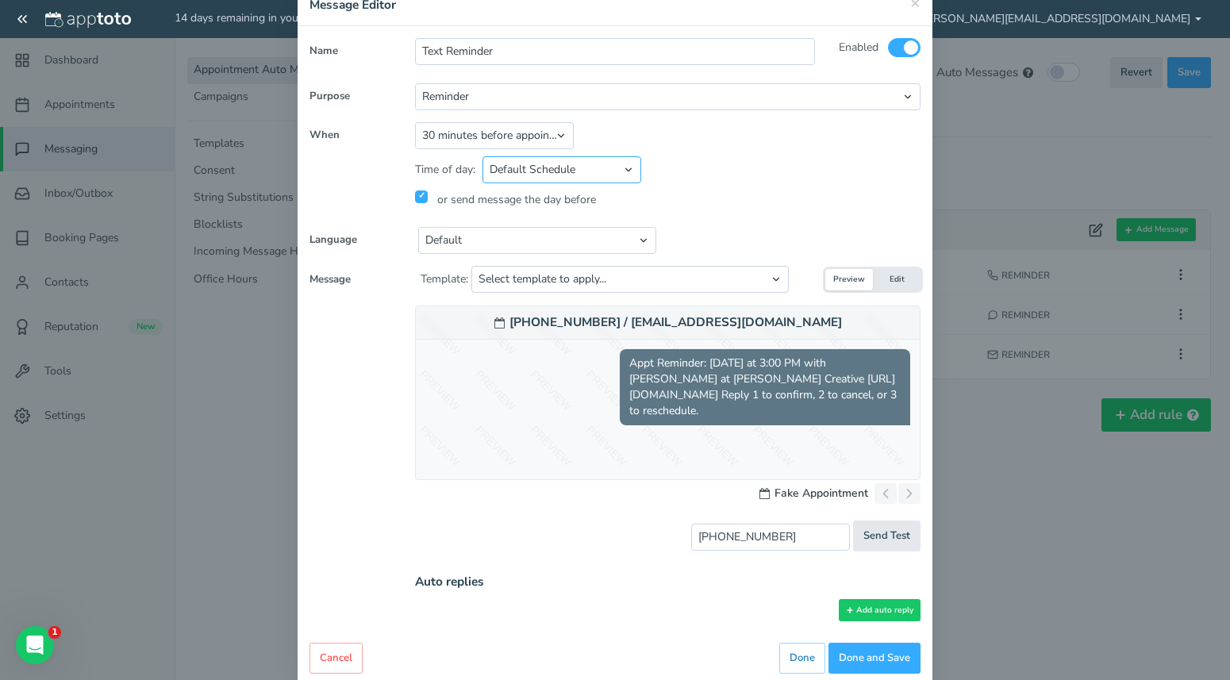
scroll to position [107, 0]
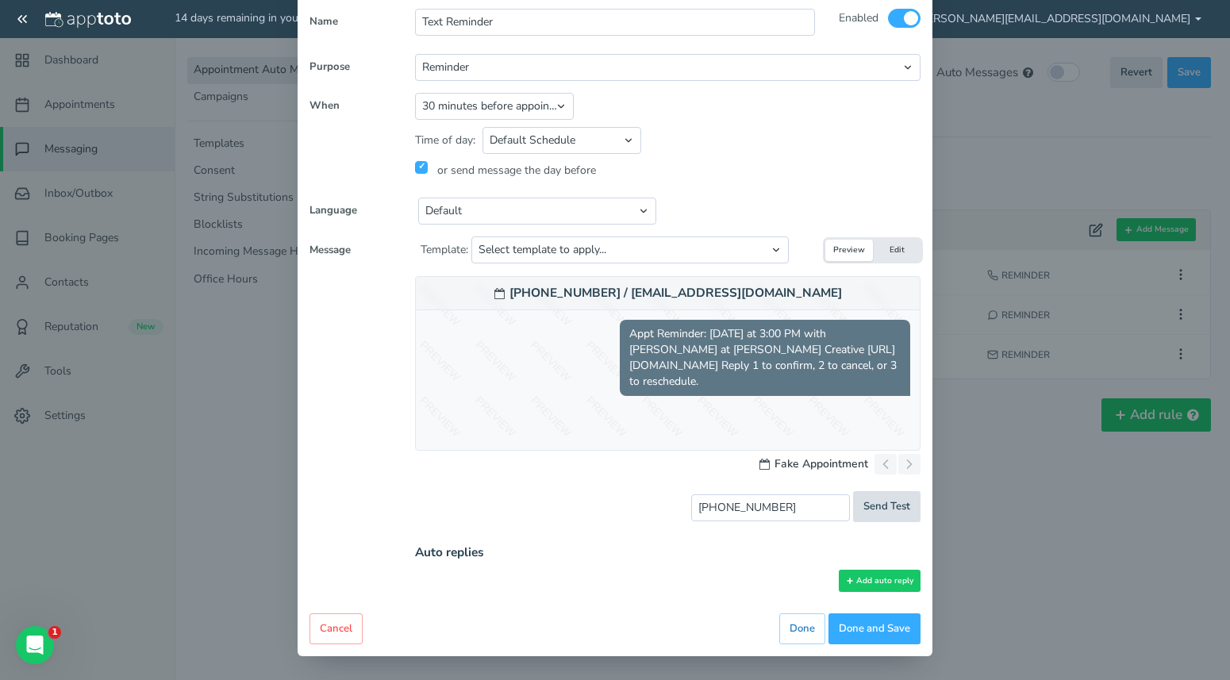
click at [886, 504] on span "Send Test" at bounding box center [886, 506] width 47 height 15
click at [874, 621] on button "Done and Save" at bounding box center [874, 628] width 92 height 31
type input "[PHONE_NUMBER]"
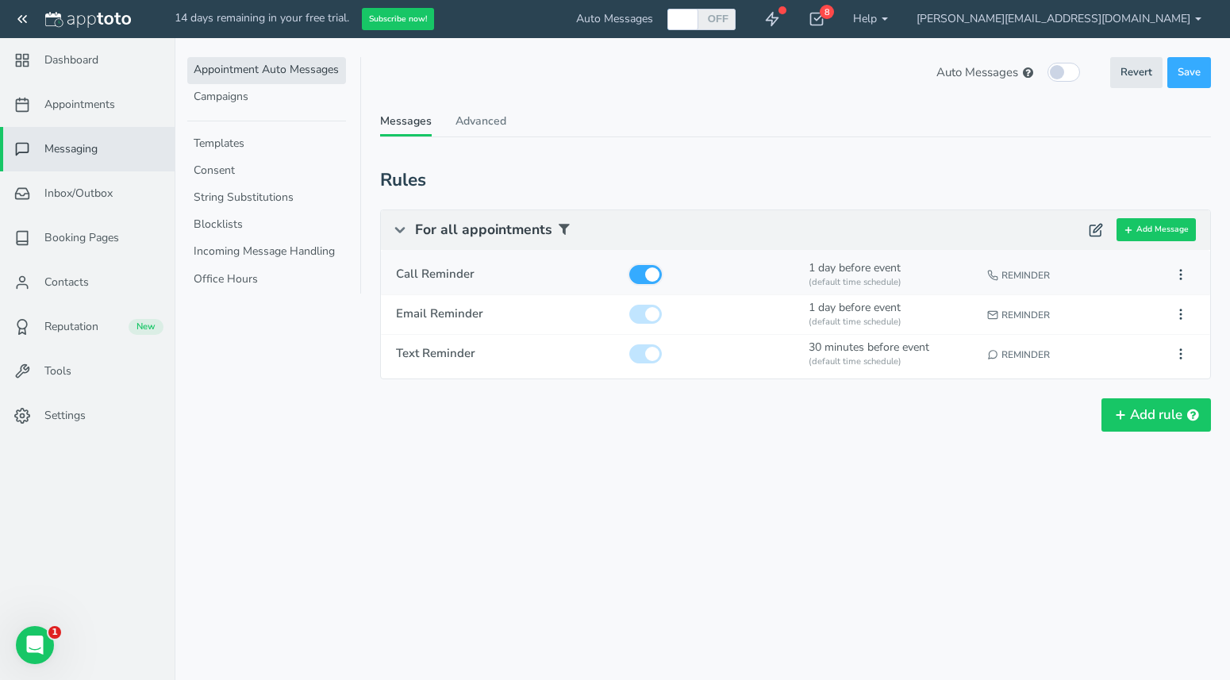
click at [653, 274] on input "checkbox" at bounding box center [645, 274] width 33 height 19
checkbox input "false"
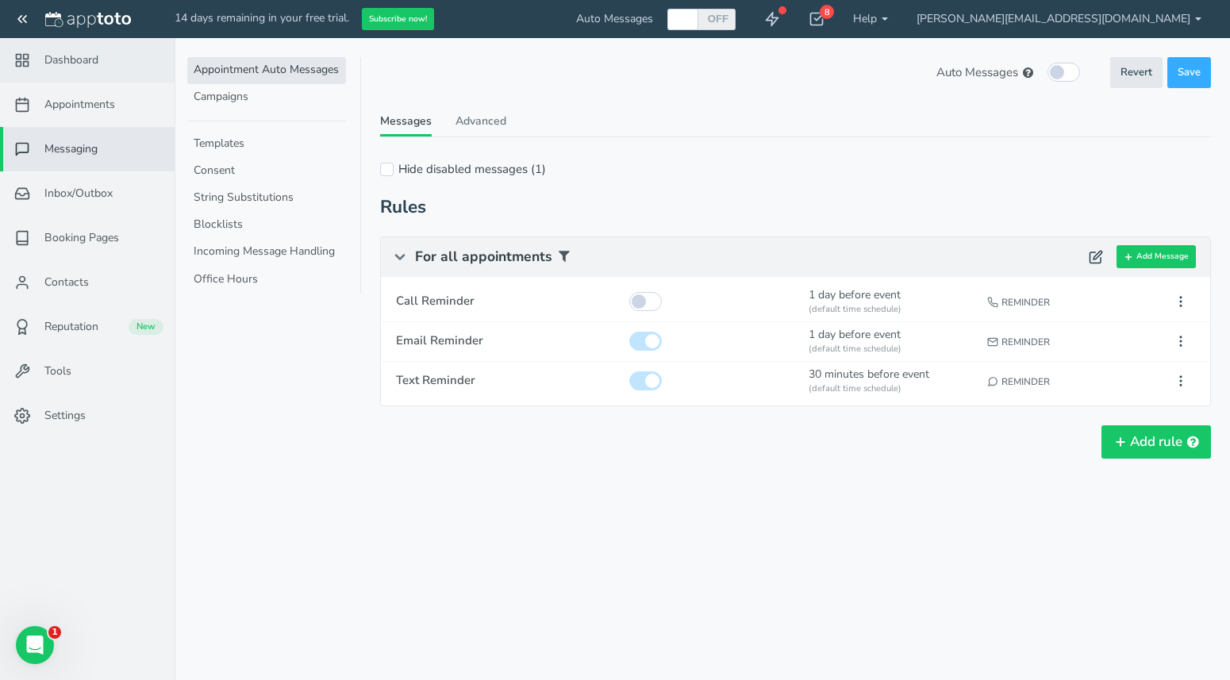
click at [67, 56] on span "Dashboard" at bounding box center [71, 60] width 54 height 16
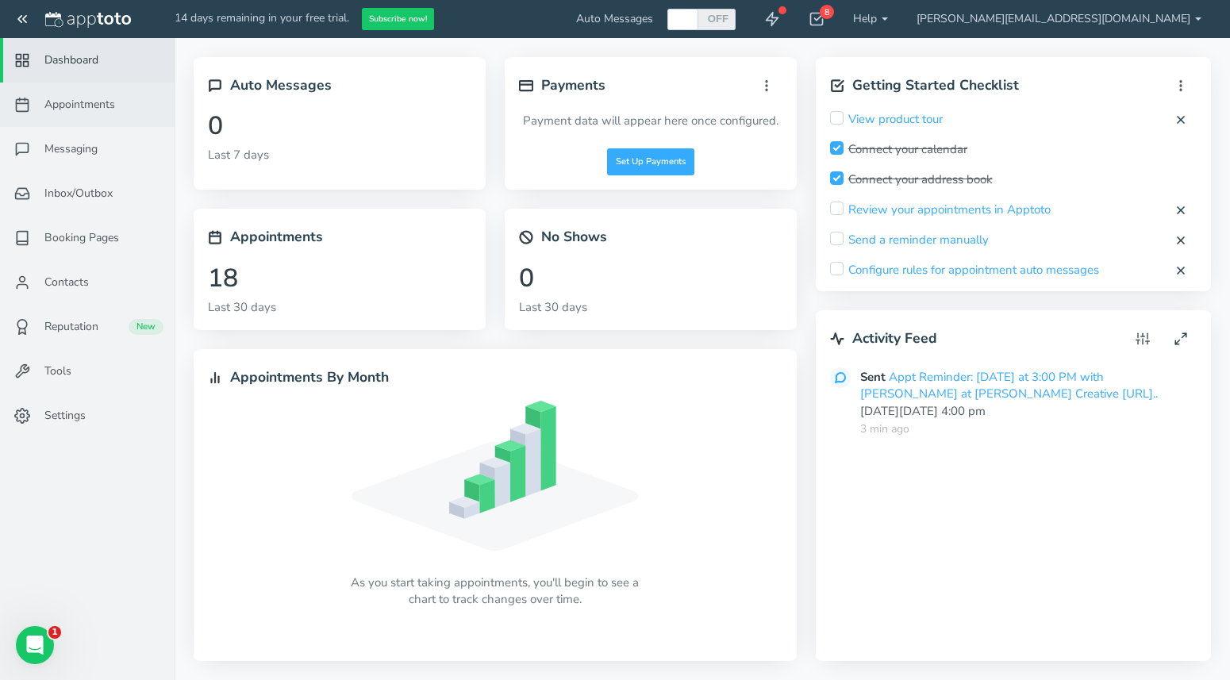
click at [74, 114] on link "Appointments" at bounding box center [87, 105] width 175 height 44
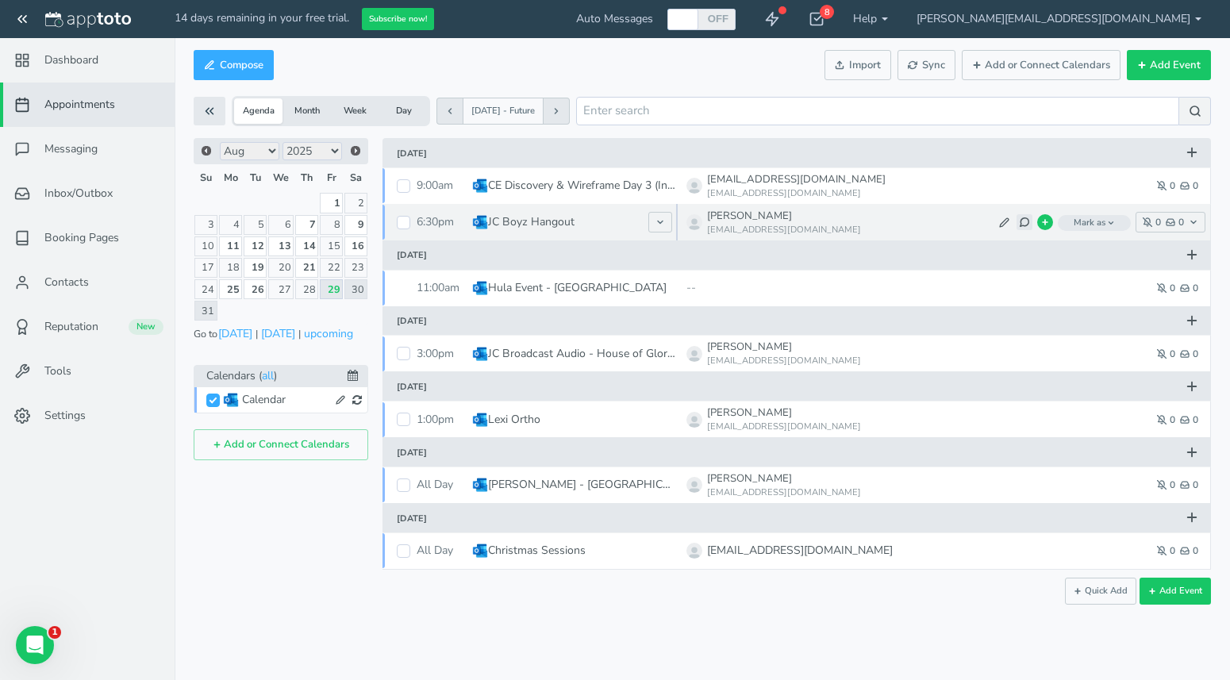
click at [1021, 219] on use at bounding box center [1024, 222] width 9 height 9
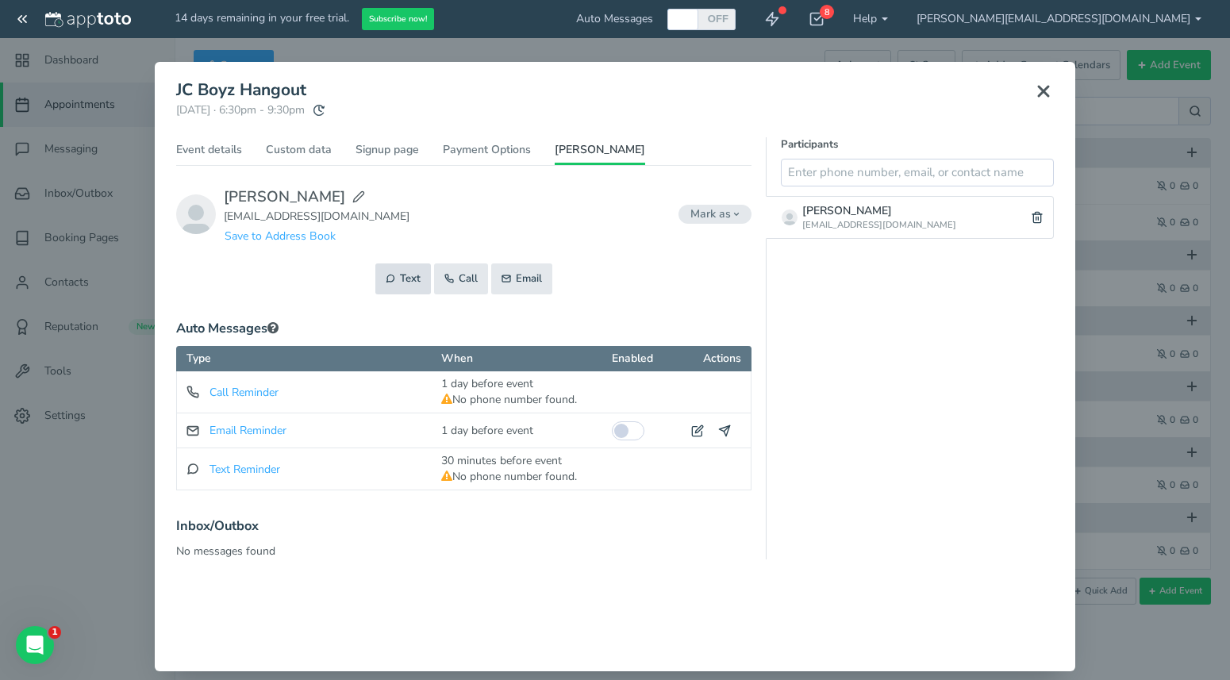
click at [398, 275] on button "Text" at bounding box center [403, 278] width 56 height 31
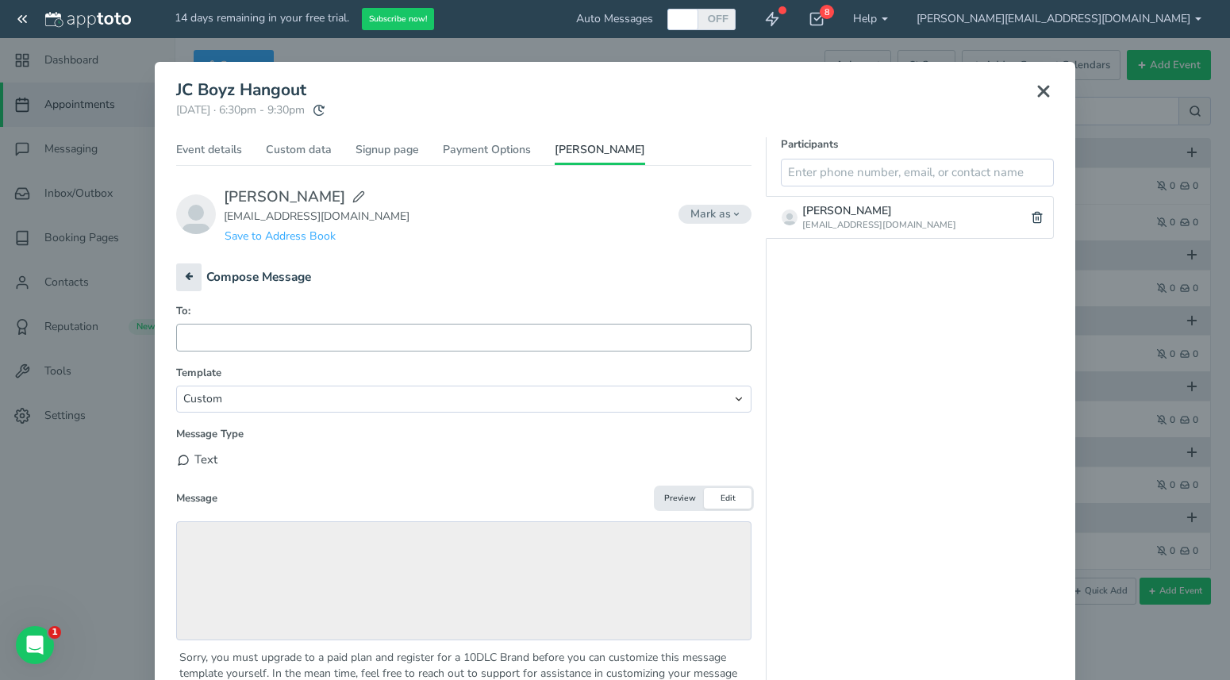
click at [262, 345] on input "text" at bounding box center [463, 338] width 575 height 28
click at [1050, 84] on icon at bounding box center [1043, 91] width 19 height 19
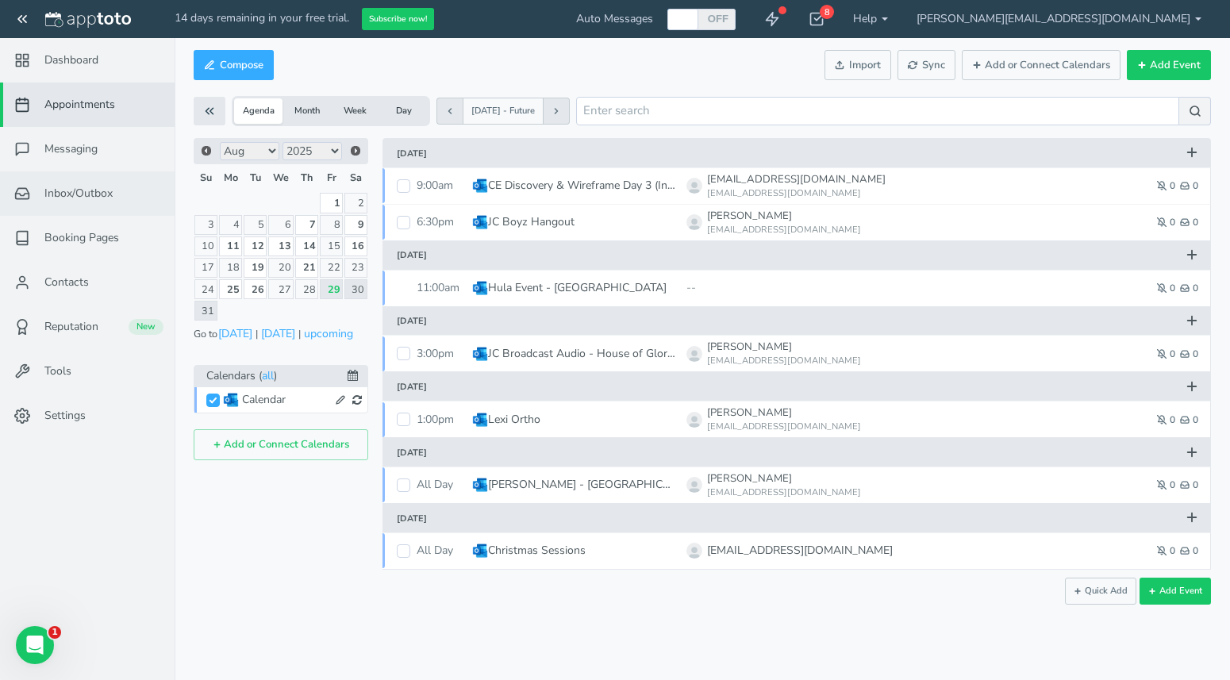
click at [68, 191] on span "Inbox/Outbox" at bounding box center [78, 194] width 68 height 16
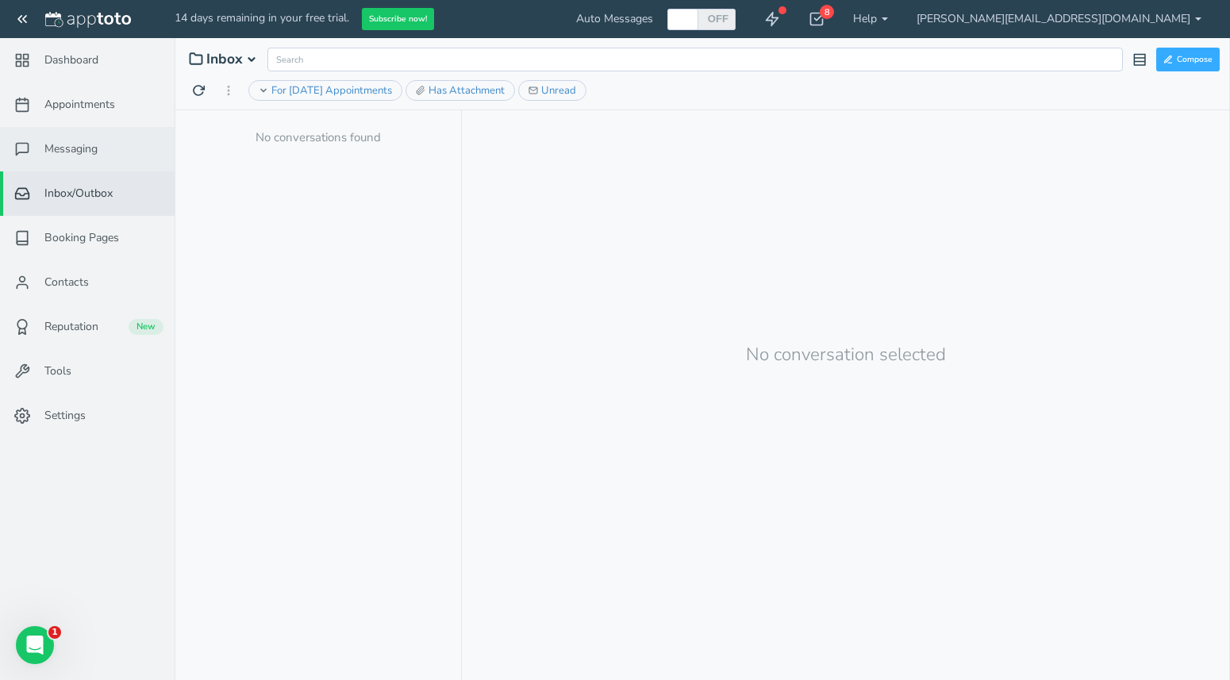
click at [60, 148] on span "Messaging" at bounding box center [70, 149] width 53 height 16
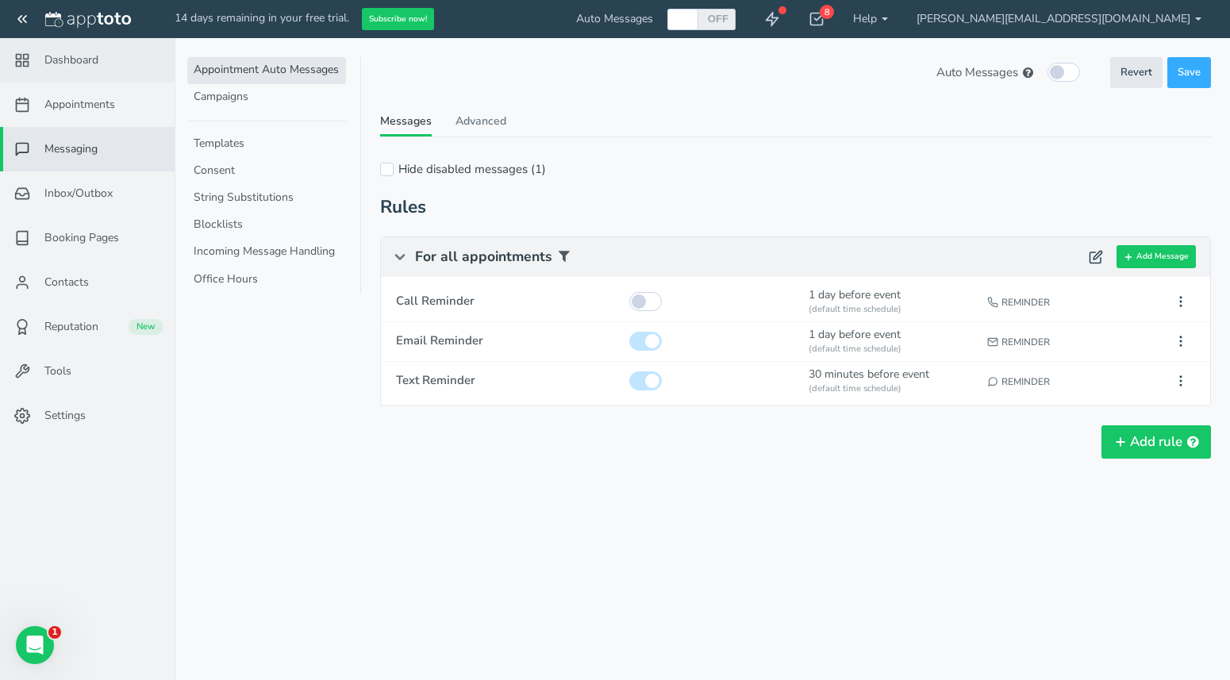
click at [73, 55] on span "Dashboard" at bounding box center [71, 60] width 54 height 16
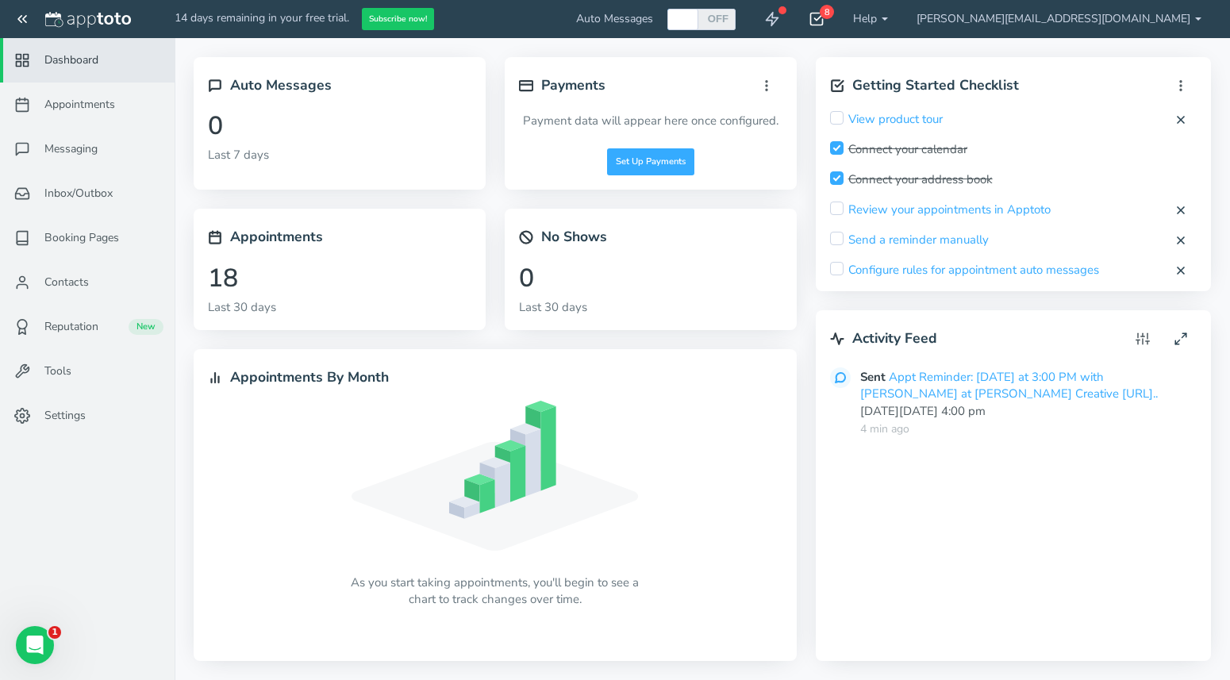
click at [824, 16] on icon at bounding box center [817, 19] width 16 height 16
click at [800, 523] on div "Appointments By Month As you start taking appointments, you'll begin to see a c…" at bounding box center [495, 505] width 622 height 312
click at [76, 283] on span "Contacts" at bounding box center [66, 283] width 44 height 16
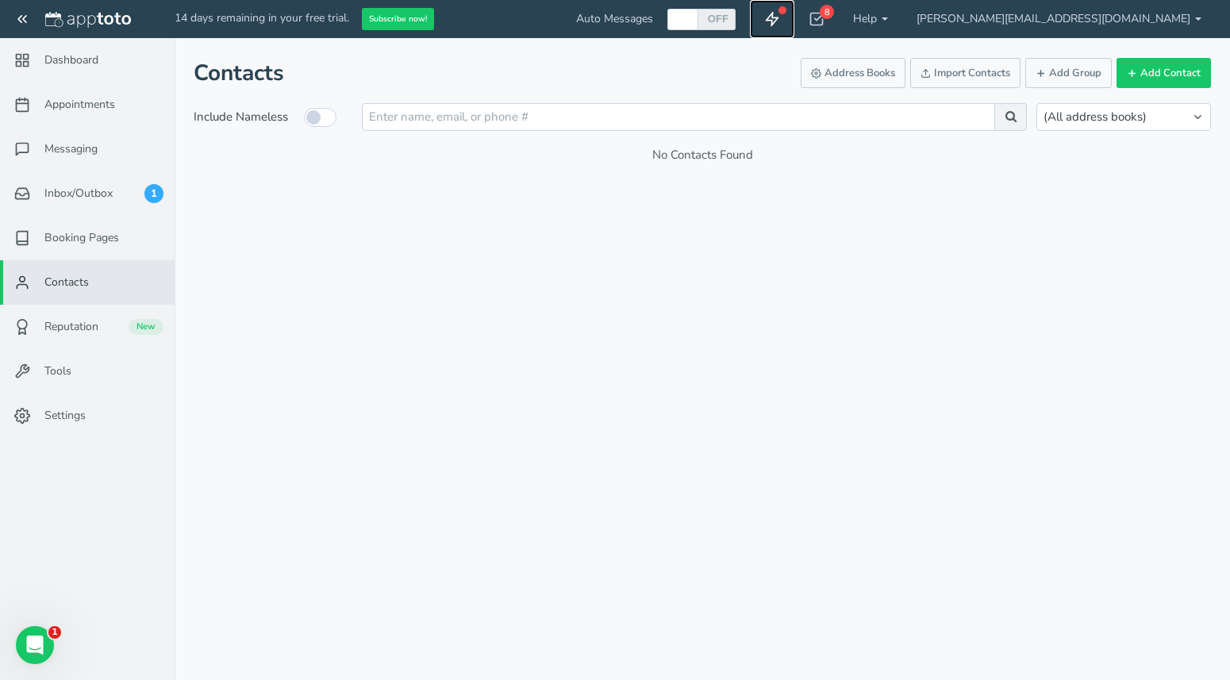
click at [778, 17] on use at bounding box center [773, 19] width 12 height 13
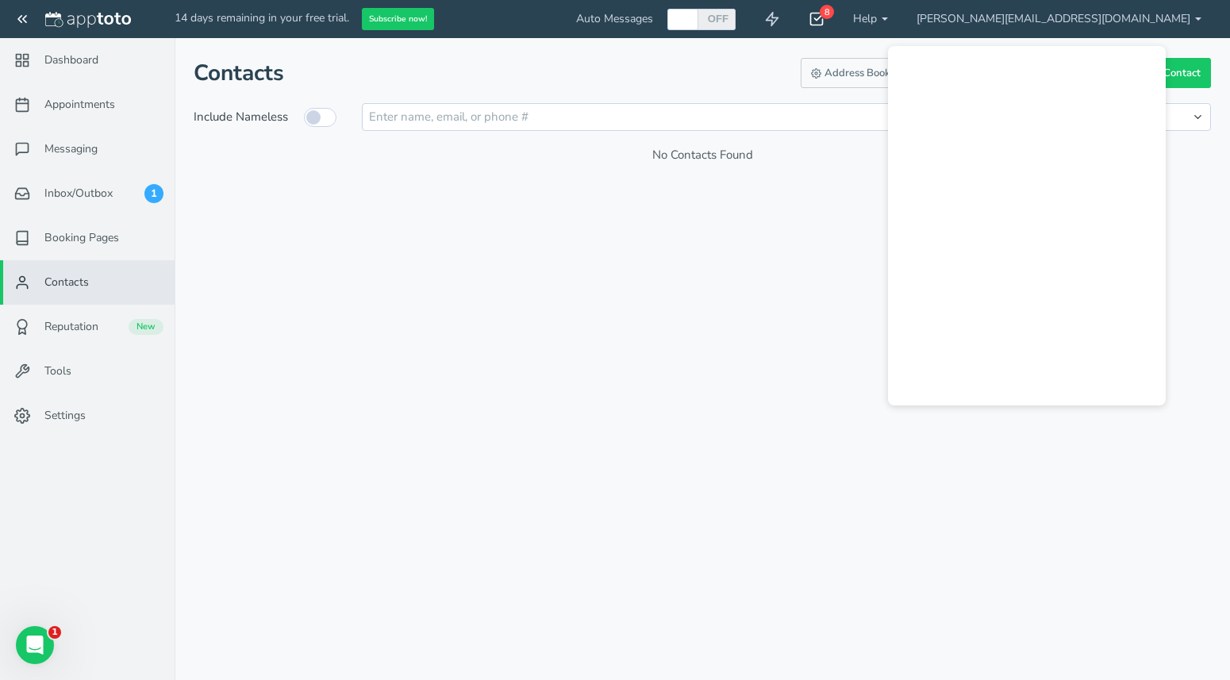
click at [824, 19] on icon at bounding box center [817, 19] width 16 height 16
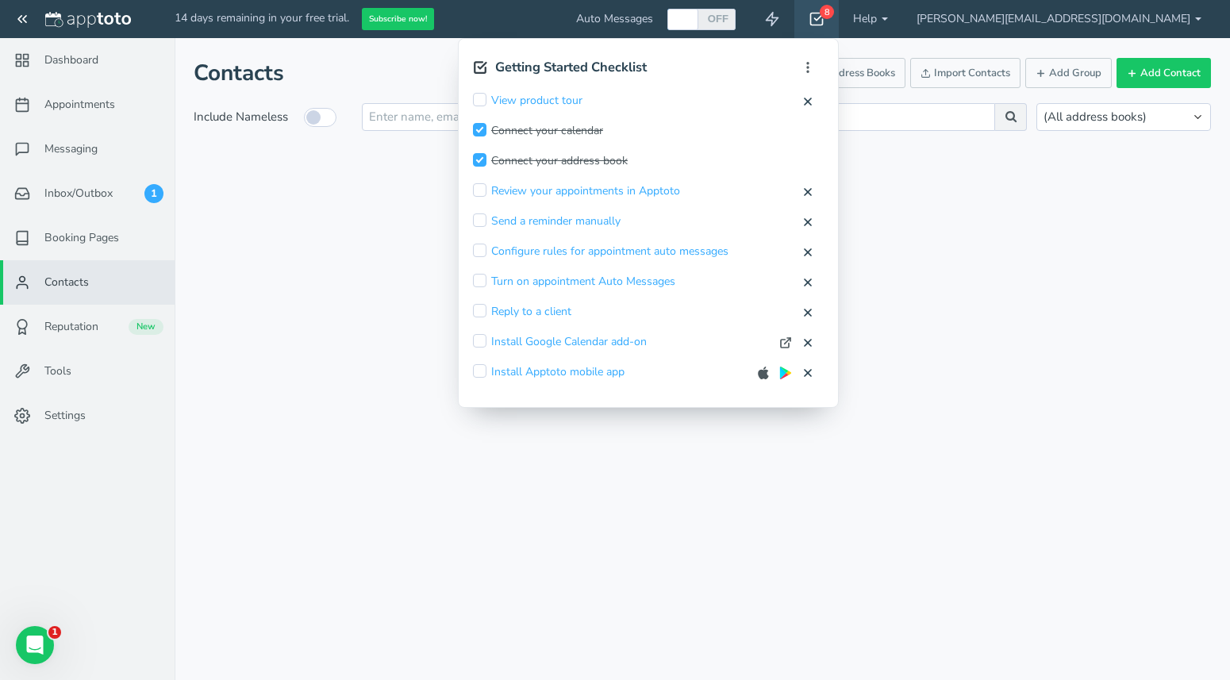
click at [1087, 215] on div "Contacts Address Books Import Contacts Add Group Add Contact Include Nameless (…" at bounding box center [702, 127] width 1055 height 179
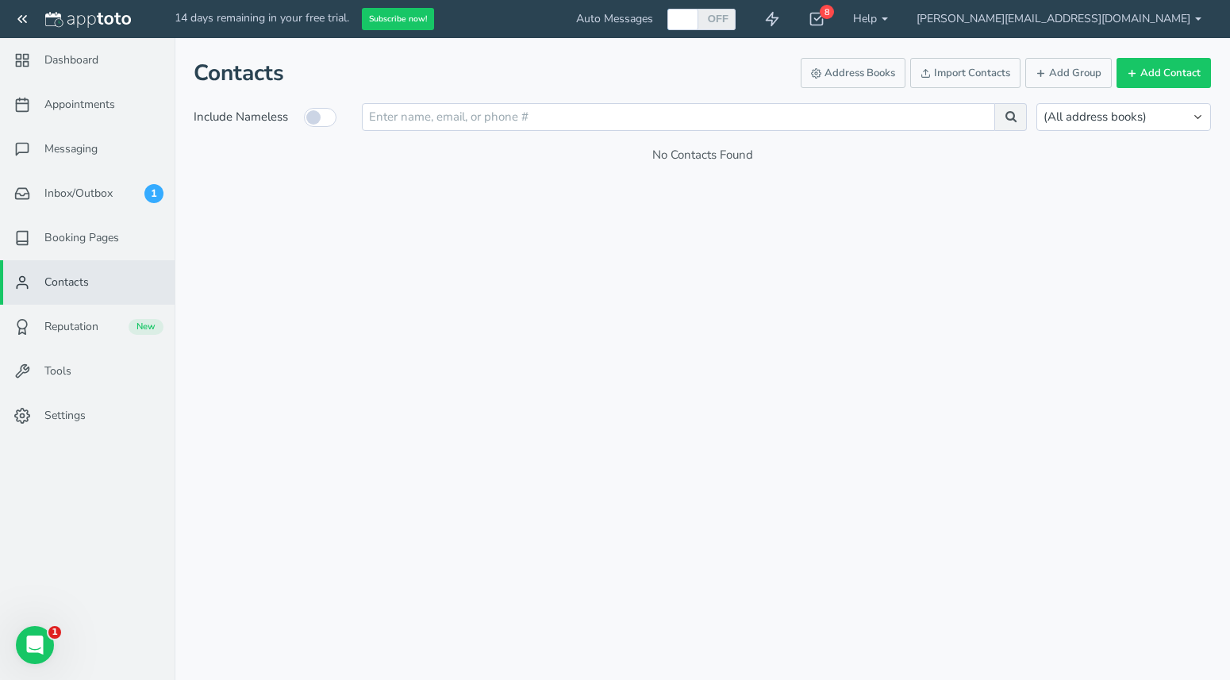
click at [888, 267] on div "Appointments Messaging Inbox/Outbox Booking Pages Campaigns Contacts Reputation…" at bounding box center [702, 340] width 1055 height 680
click at [98, 186] on span "Inbox/Outbox" at bounding box center [78, 194] width 68 height 16
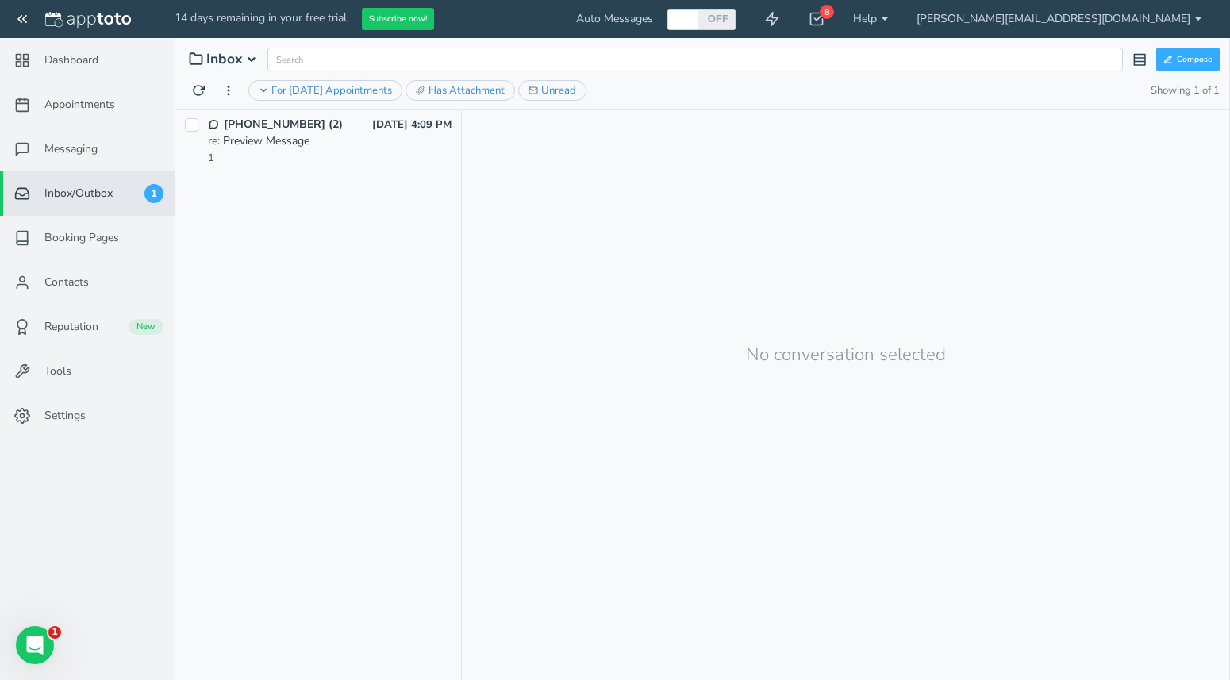
click at [285, 136] on div "re: Preview Message" at bounding box center [330, 141] width 244 height 16
